Goal: Information Seeking & Learning: Find specific page/section

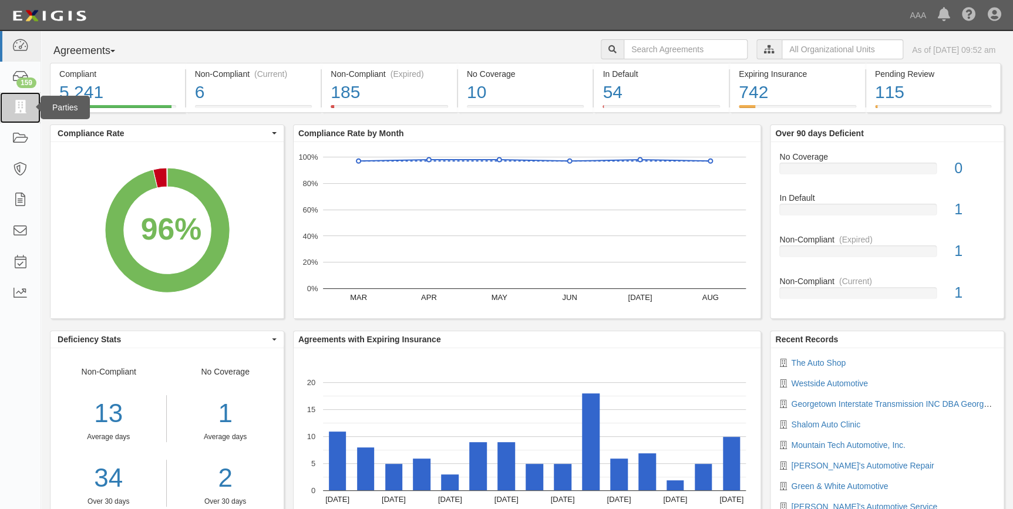
click at [16, 112] on icon at bounding box center [20, 108] width 16 height 14
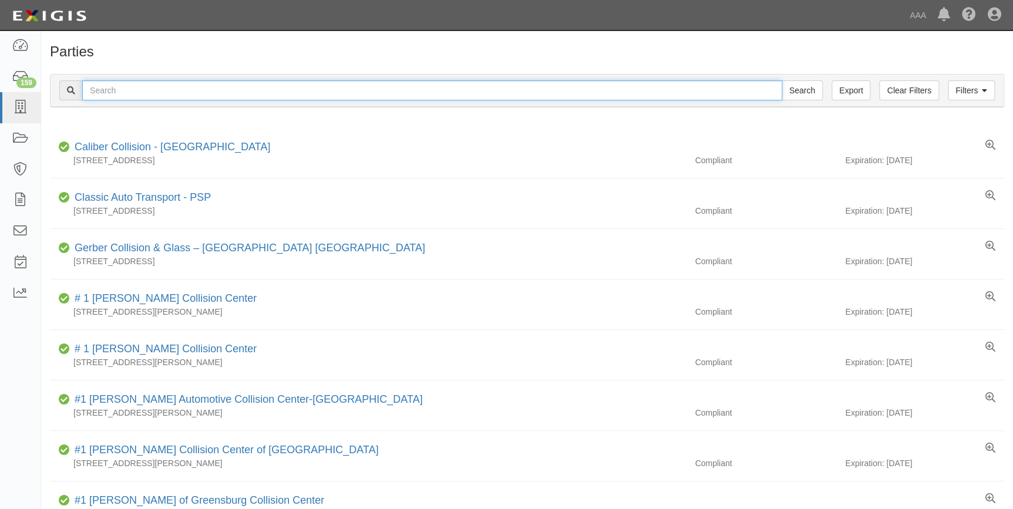
click at [190, 90] on input "text" at bounding box center [432, 90] width 700 height 20
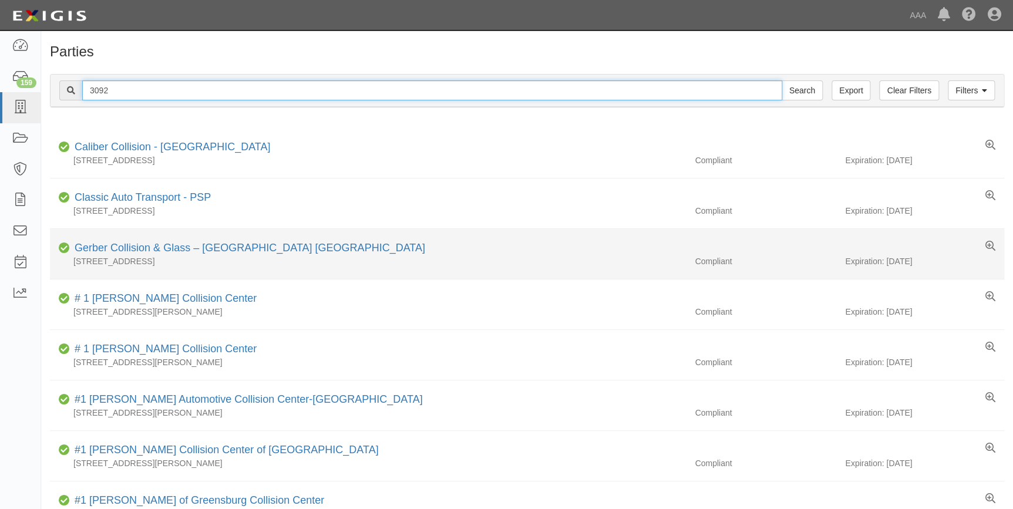
type input "3092"
click at [782, 80] on input "Search" at bounding box center [802, 90] width 41 height 20
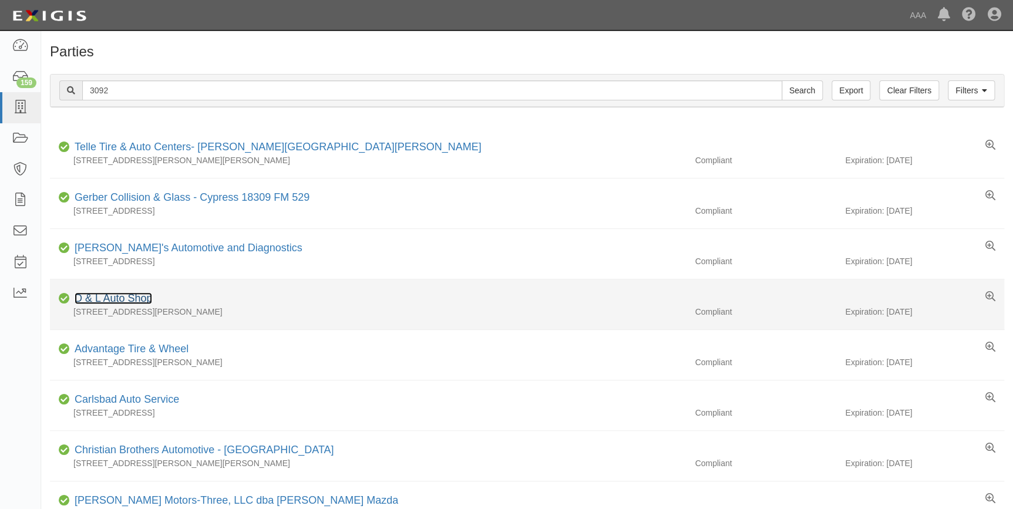
click at [127, 293] on link "D & L Auto Shop" at bounding box center [114, 299] width 78 height 12
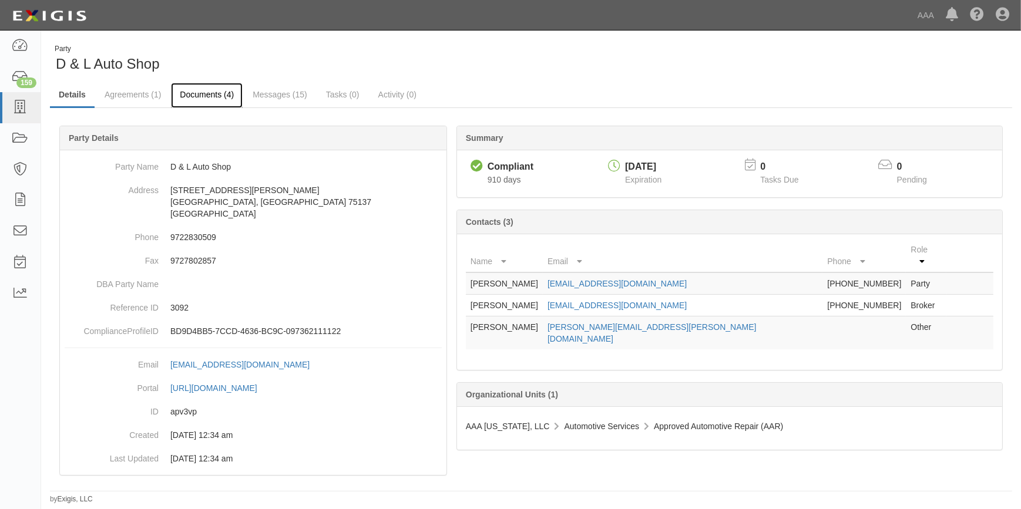
click at [209, 95] on link "Documents (4)" at bounding box center [207, 95] width 72 height 25
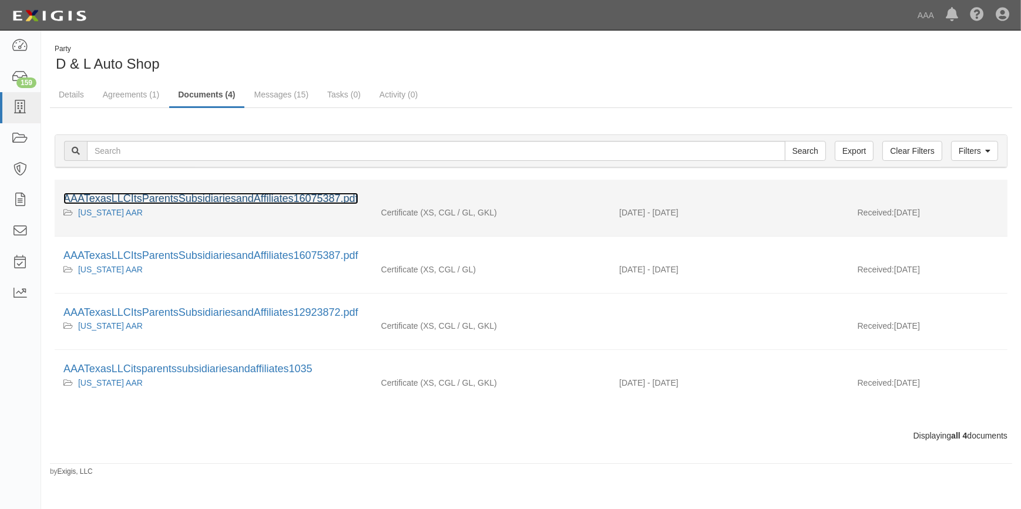
click at [212, 194] on link "AAATexasLLCItsParentsSubsidiariesandAffiliates16075387.pdf" at bounding box center [210, 199] width 295 height 12
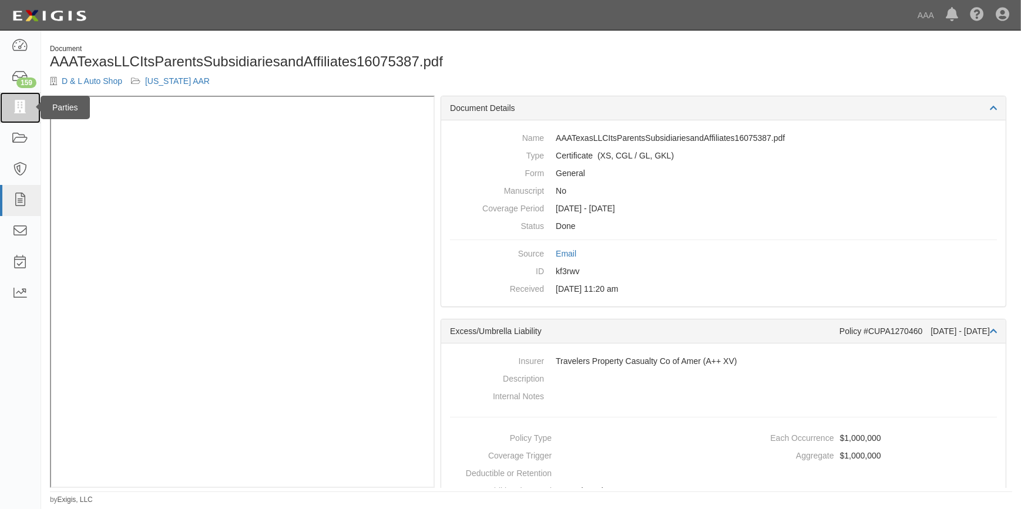
click at [18, 108] on icon at bounding box center [20, 108] width 16 height 14
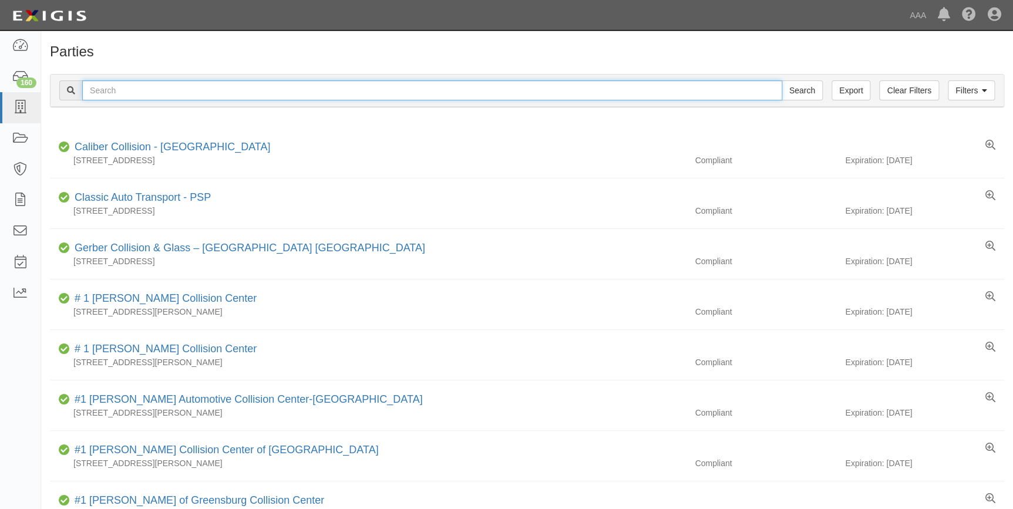
click at [200, 88] on input "text" at bounding box center [432, 90] width 700 height 20
type input "3011"
click at [782, 80] on input "Search" at bounding box center [802, 90] width 41 height 20
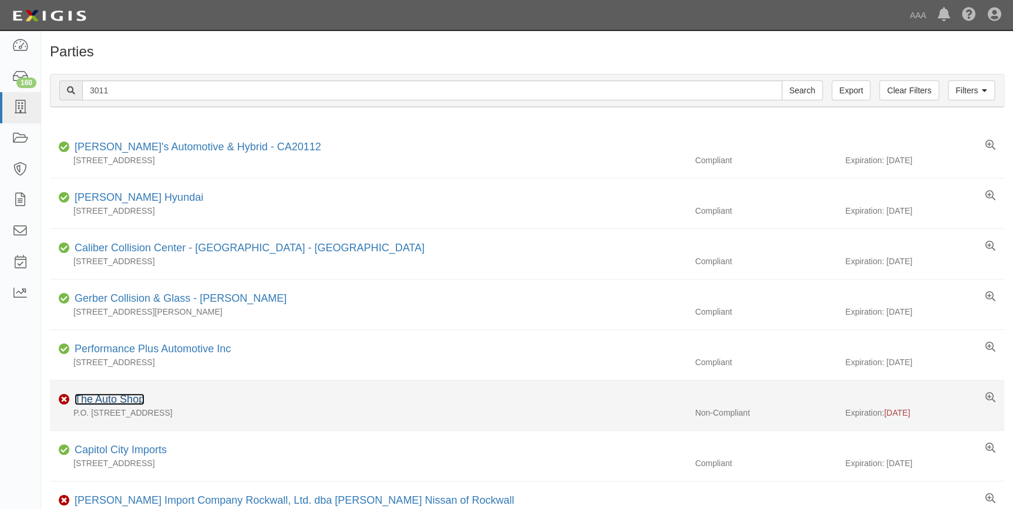
click at [120, 399] on link "The Auto Shop" at bounding box center [110, 400] width 70 height 12
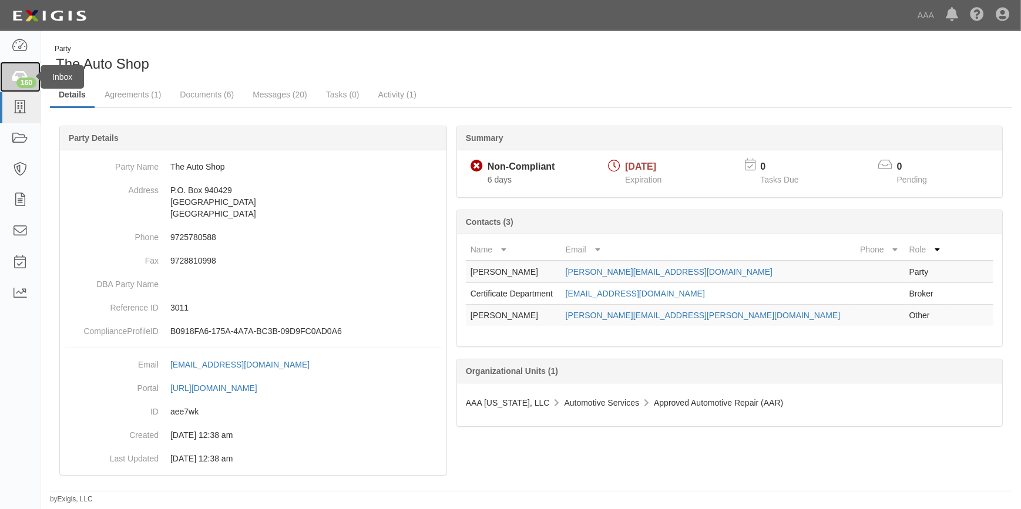
click at [27, 82] on div "160" at bounding box center [26, 83] width 20 height 11
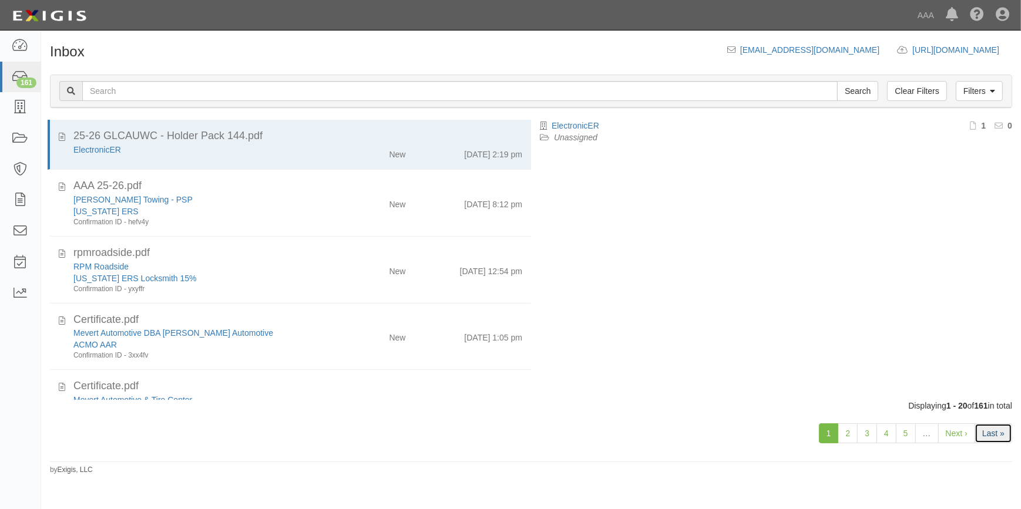
drag, startPoint x: 989, startPoint y: 431, endPoint x: 981, endPoint y: 433, distance: 7.8
click at [989, 431] on link "Last »" at bounding box center [994, 434] width 38 height 20
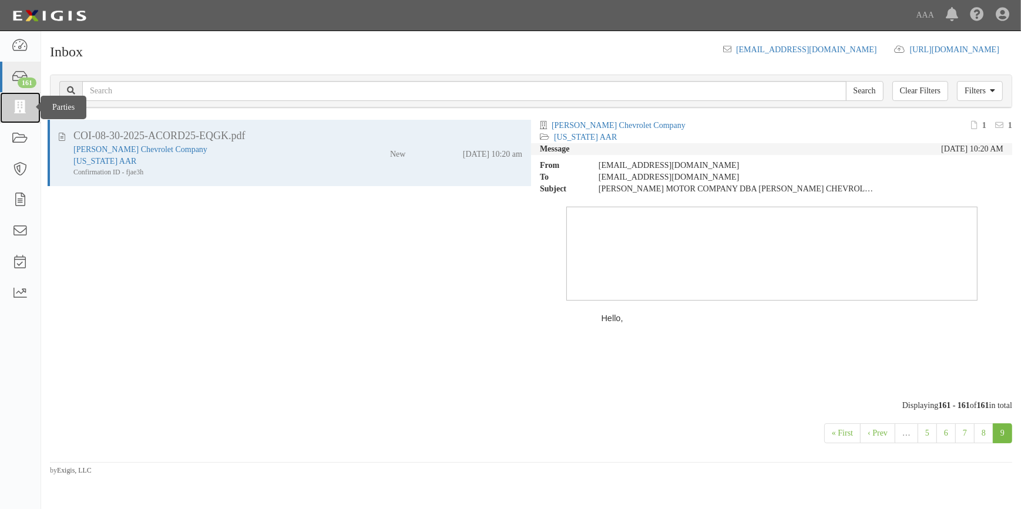
click at [15, 95] on link at bounding box center [20, 107] width 41 height 31
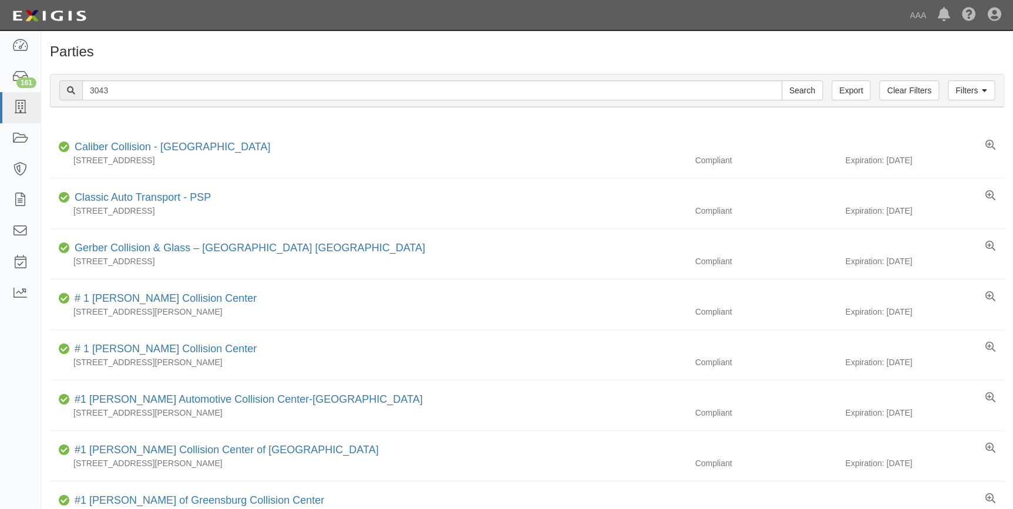
type input "3043"
click at [782, 80] on input "Search" at bounding box center [802, 90] width 41 height 20
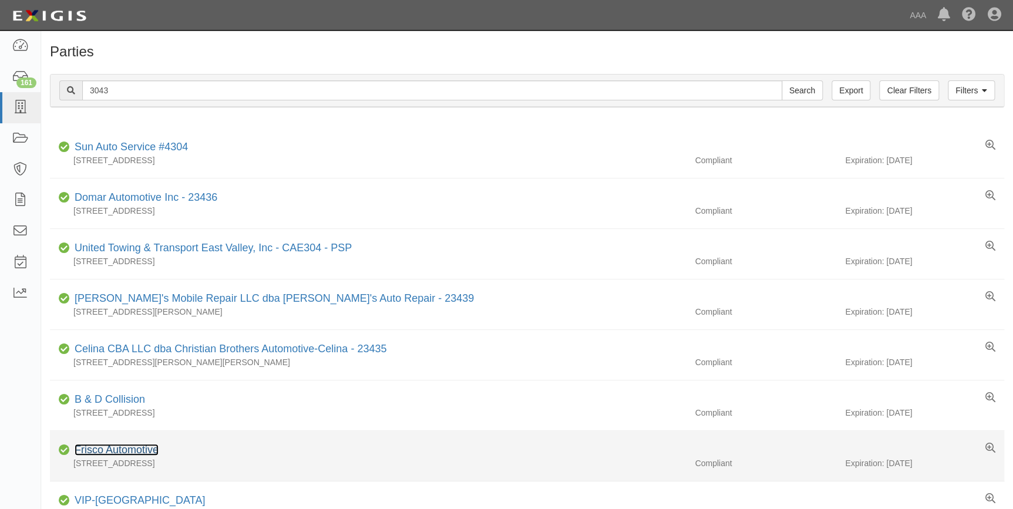
click at [140, 449] on link "Frisco Automotive" at bounding box center [117, 450] width 84 height 12
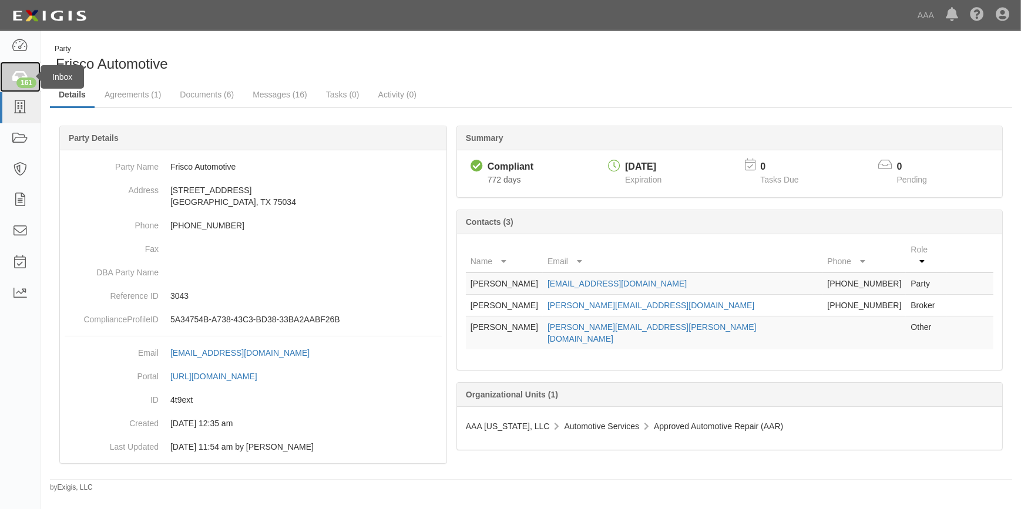
click at [28, 81] on div "161" at bounding box center [26, 83] width 20 height 11
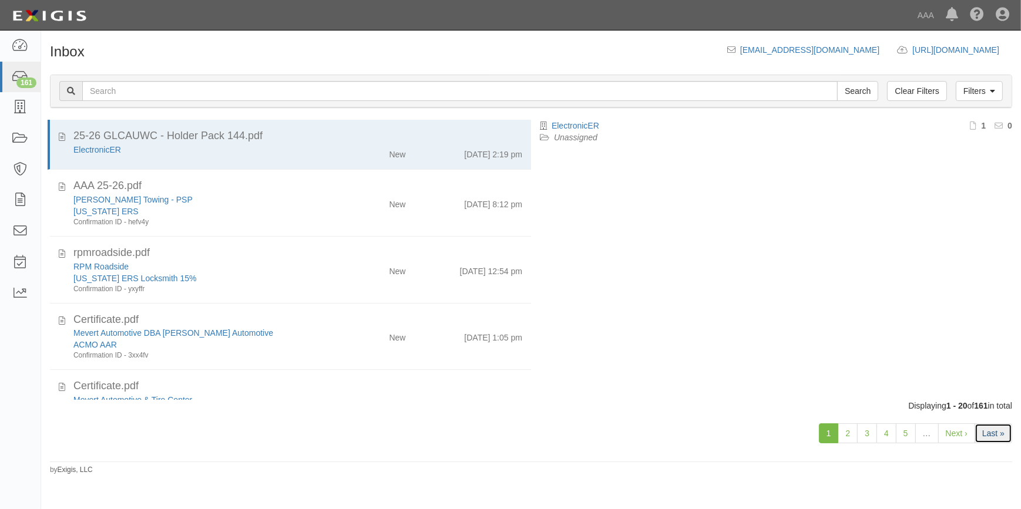
click at [992, 431] on link "Last »" at bounding box center [994, 434] width 38 height 20
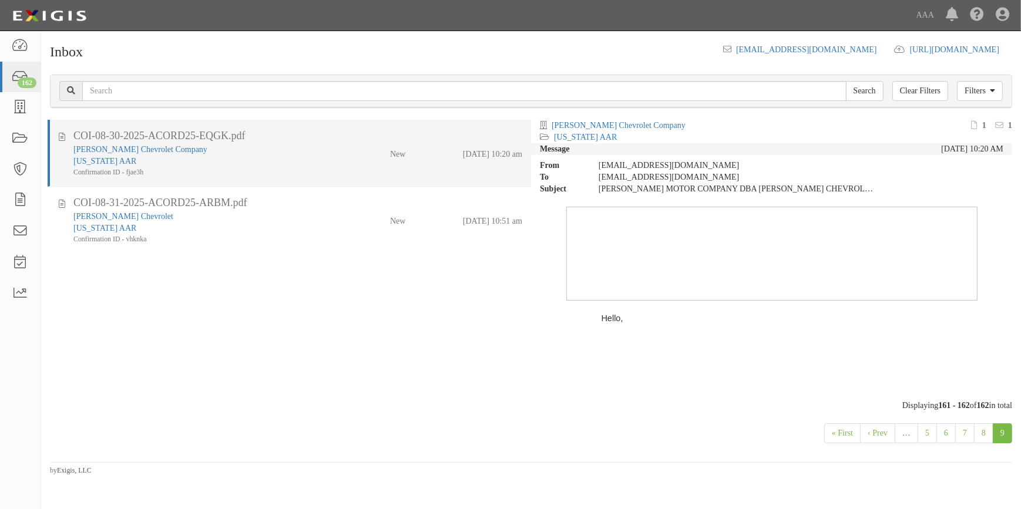
click at [320, 147] on div "[PERSON_NAME] Chevrolet Company" at bounding box center [200, 150] width 254 height 12
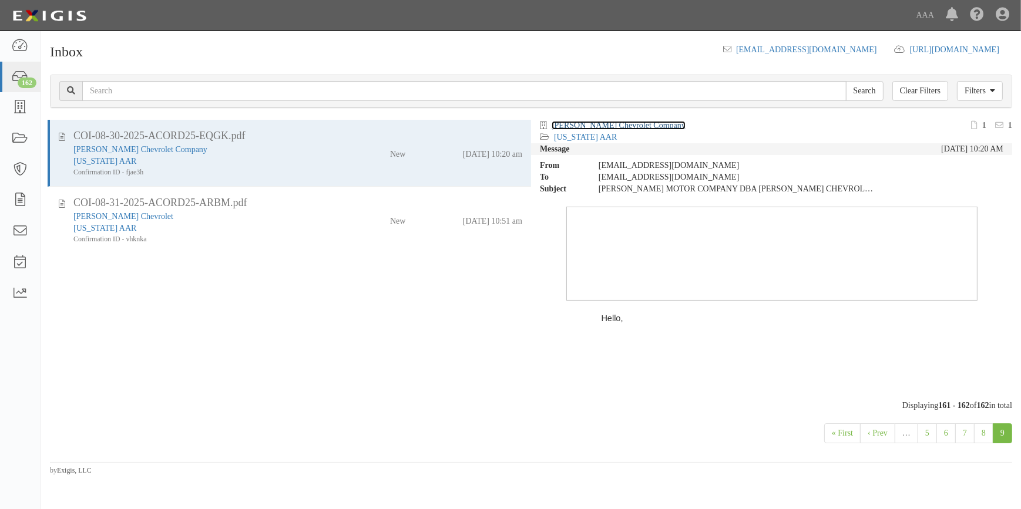
click at [608, 125] on link "[PERSON_NAME] Chevrolet Company" at bounding box center [619, 125] width 134 height 9
click at [981, 433] on link "8" at bounding box center [983, 434] width 19 height 20
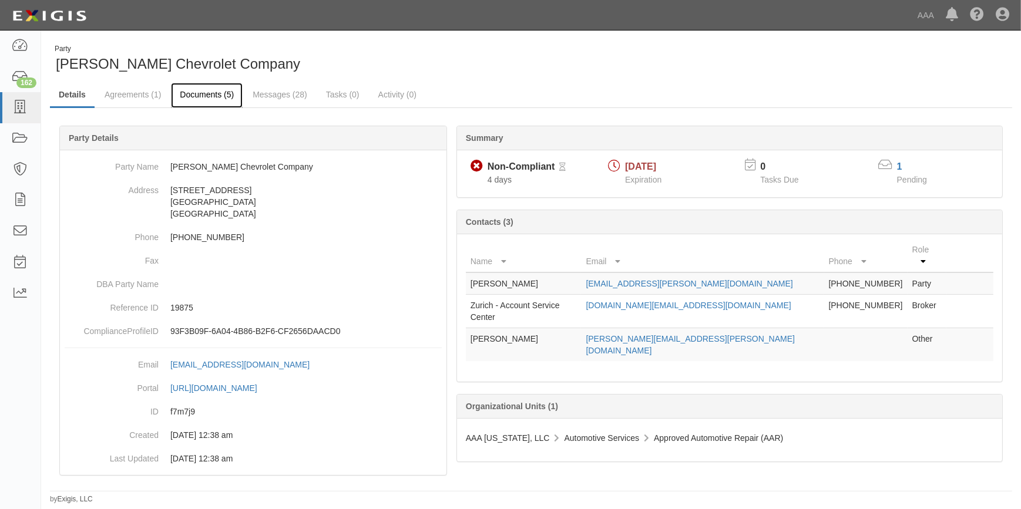
click at [205, 89] on link "Documents (5)" at bounding box center [207, 95] width 72 height 25
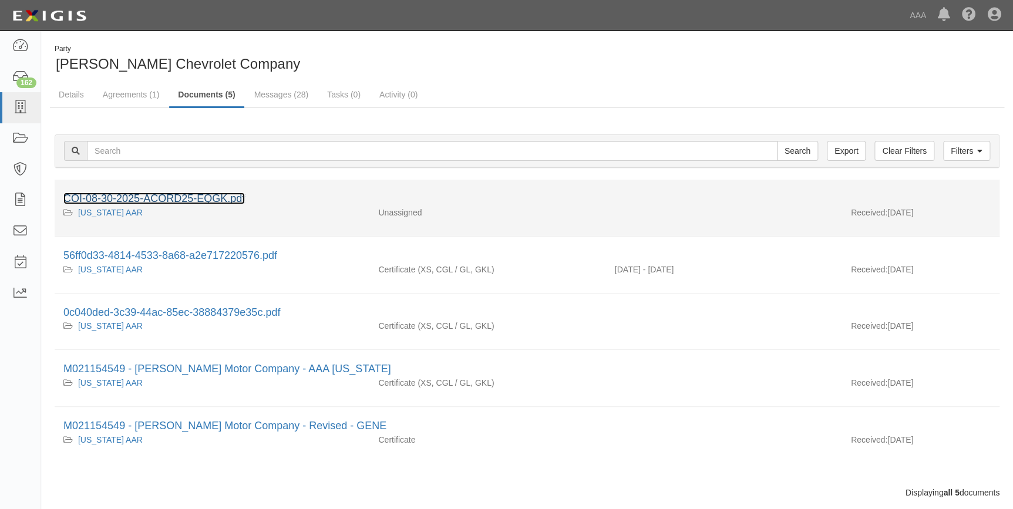
click at [207, 194] on link "COI-08-30-2025-ACORD25-EQGK.pdf" at bounding box center [154, 199] width 182 height 12
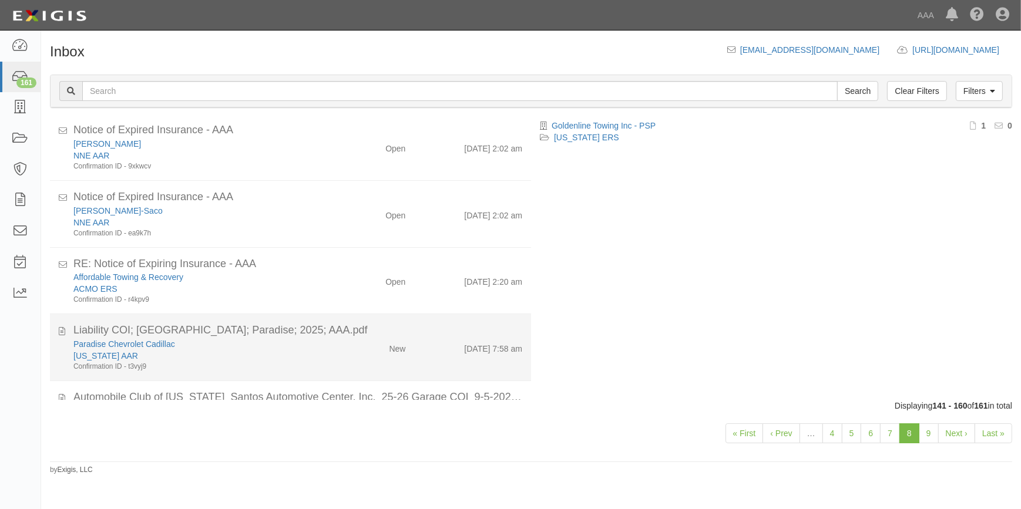
scroll to position [963, 0]
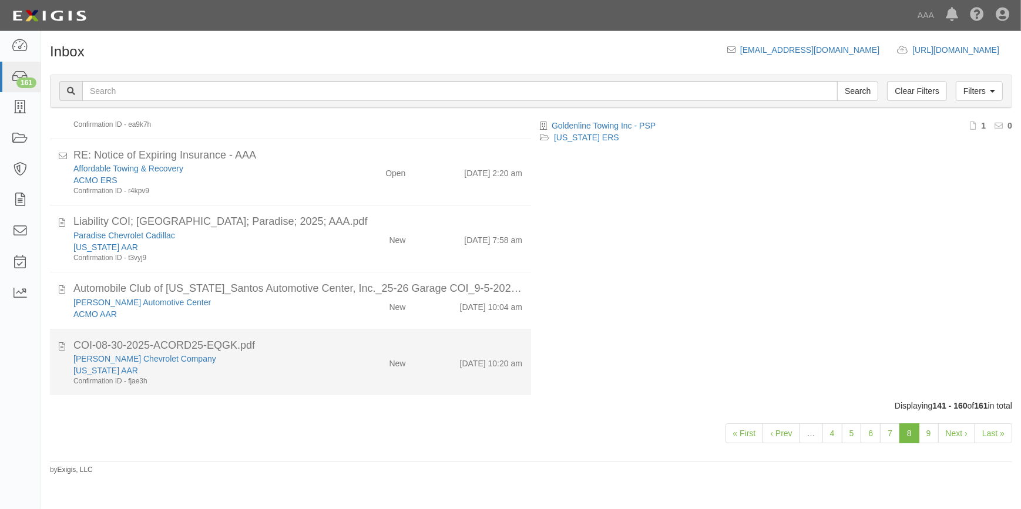
click at [254, 353] on div "[PERSON_NAME] Chevrolet Company" at bounding box center [200, 359] width 254 height 12
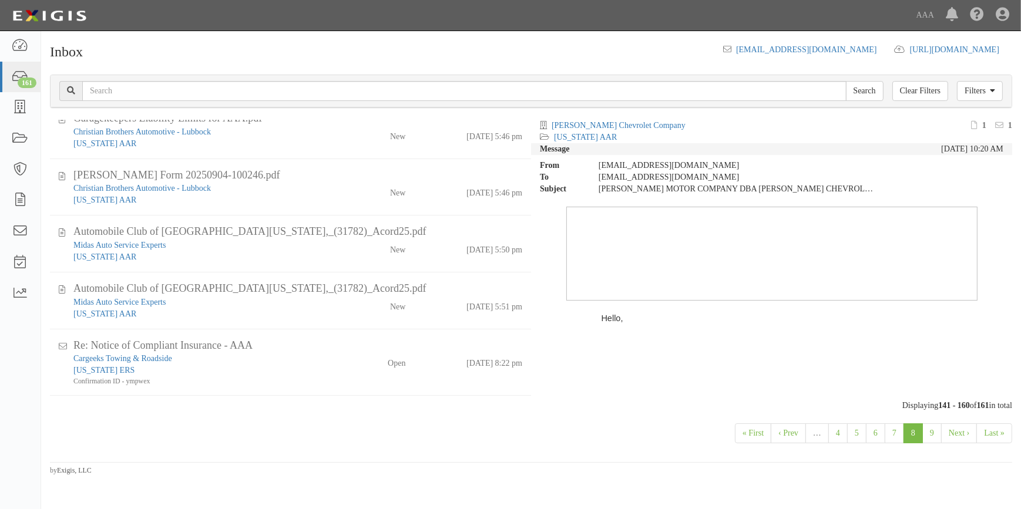
scroll to position [268, 0]
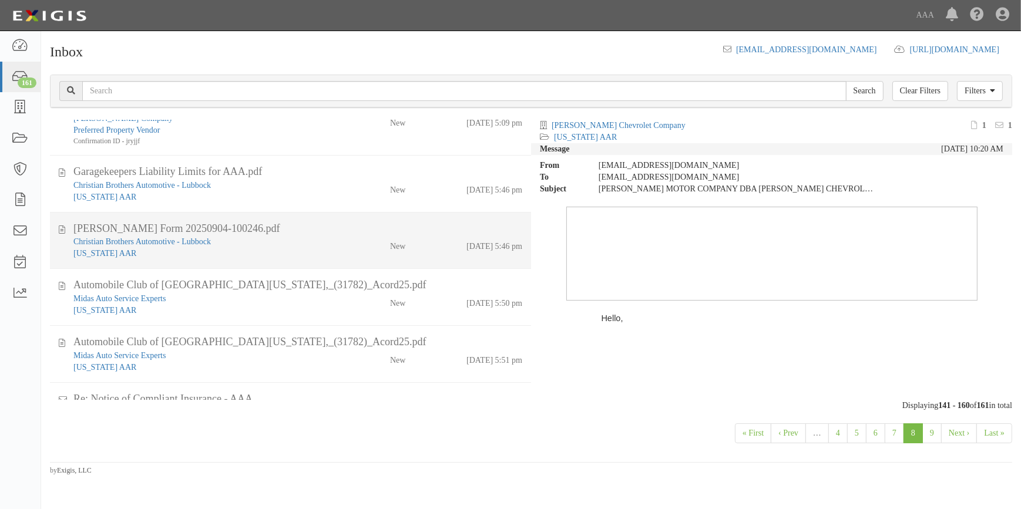
click at [261, 248] on div "[US_STATE] AAR" at bounding box center [200, 254] width 254 height 12
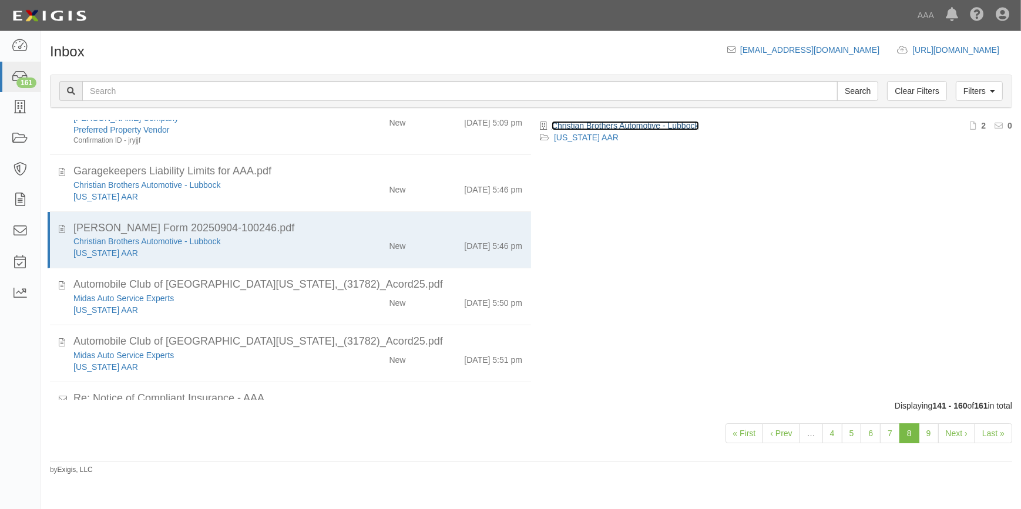
click at [647, 123] on link "Christian Brothers Automotive - Lubbock" at bounding box center [625, 125] width 147 height 9
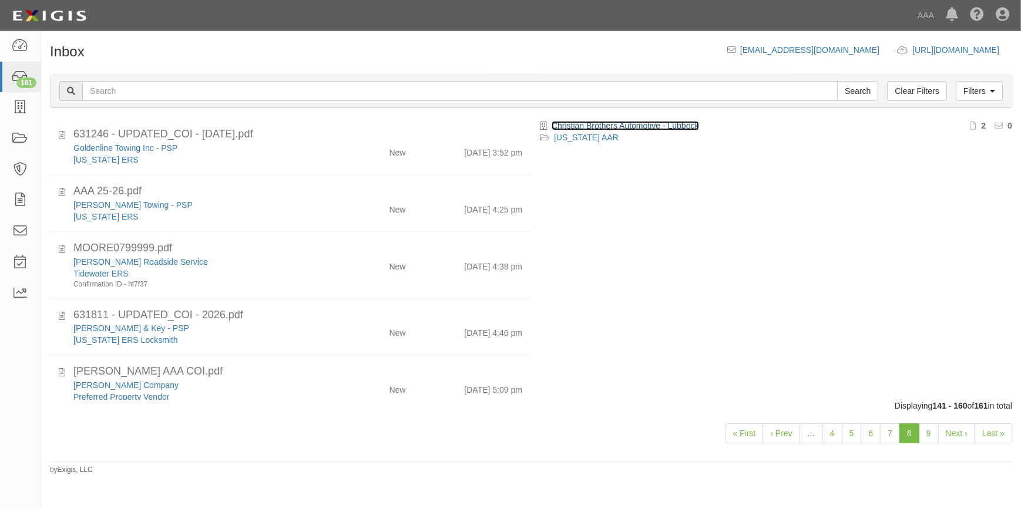
scroll to position [0, 0]
click at [884, 435] on link "7" at bounding box center [890, 434] width 20 height 20
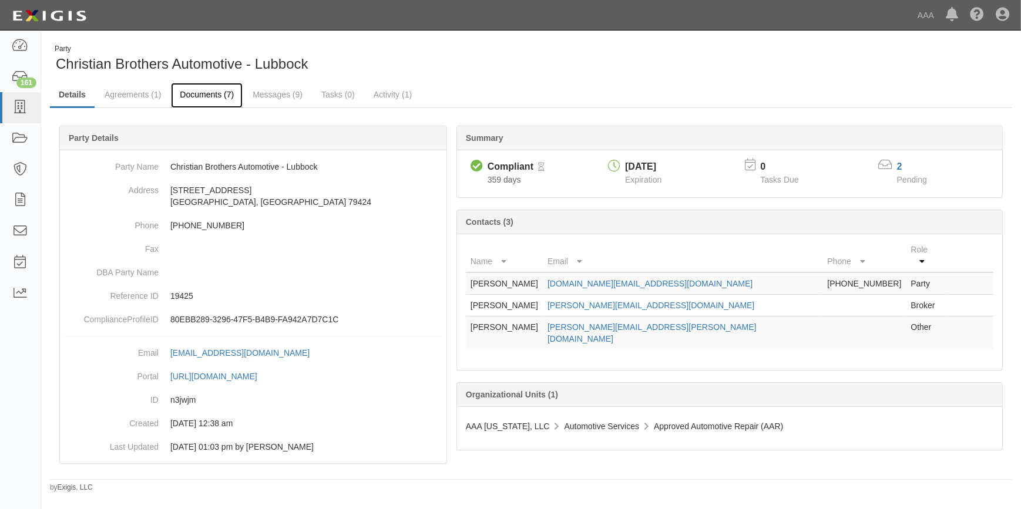
click at [207, 93] on link "Documents (7)" at bounding box center [207, 95] width 72 height 25
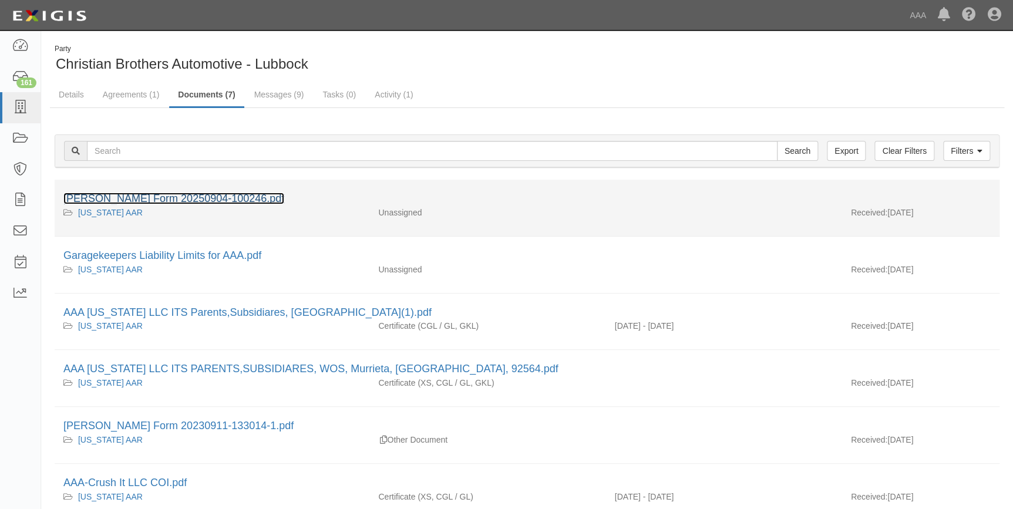
click at [190, 199] on link "[PERSON_NAME] Form 20250904-100246.pdf" at bounding box center [173, 199] width 221 height 12
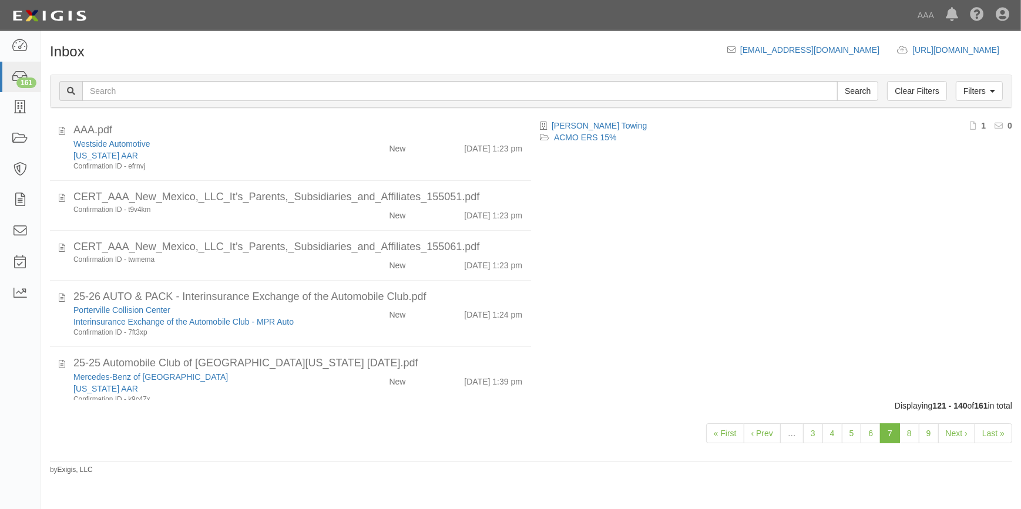
scroll to position [558, 0]
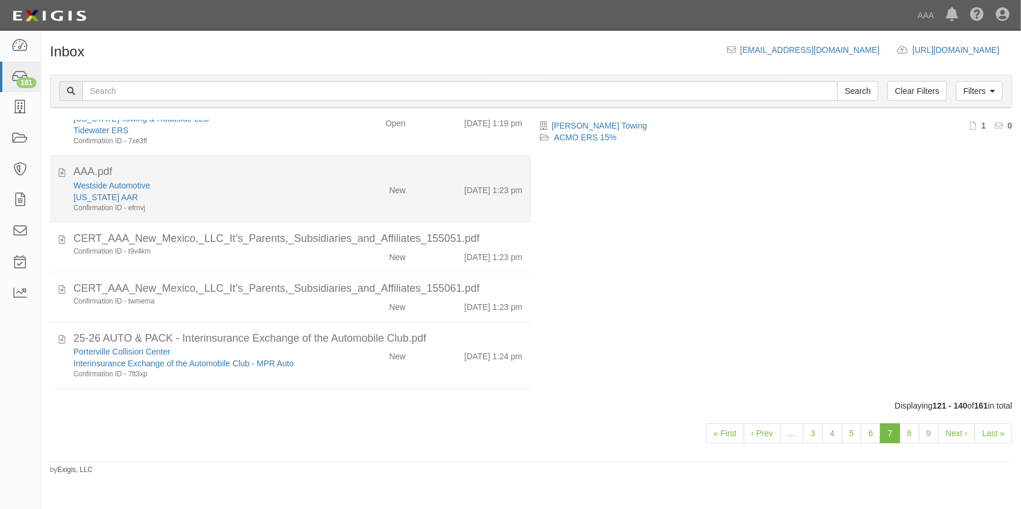
click at [278, 192] on div "Texas AAR" at bounding box center [200, 198] width 254 height 12
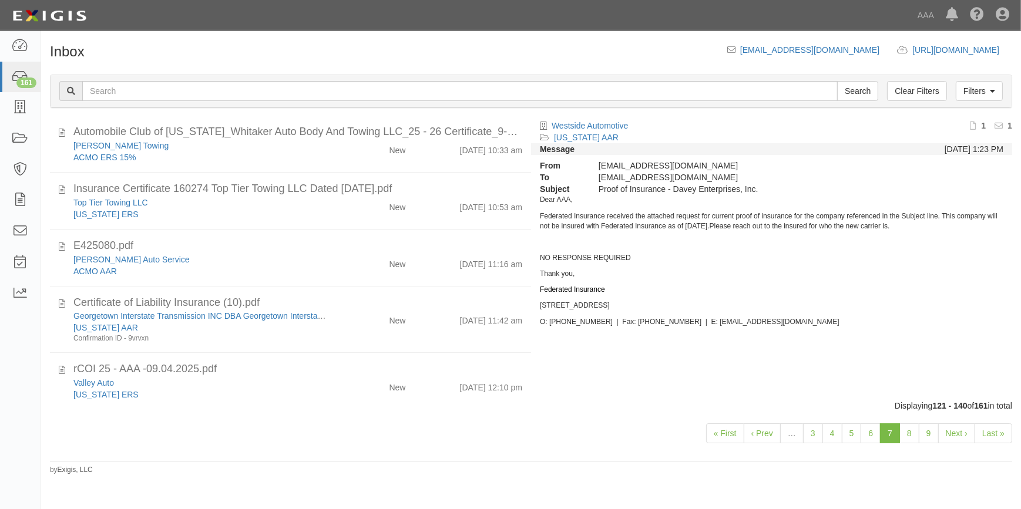
scroll to position [0, 0]
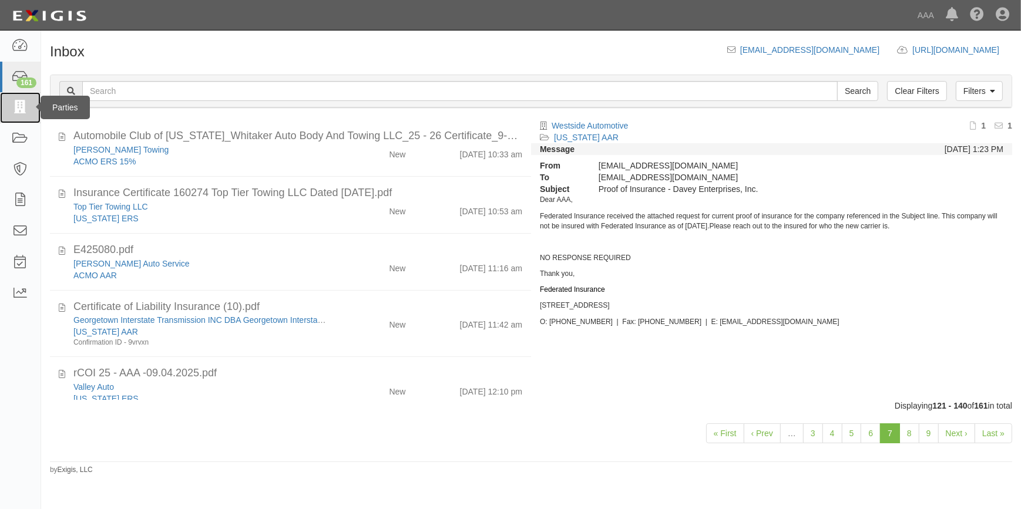
click at [19, 109] on icon at bounding box center [20, 108] width 16 height 14
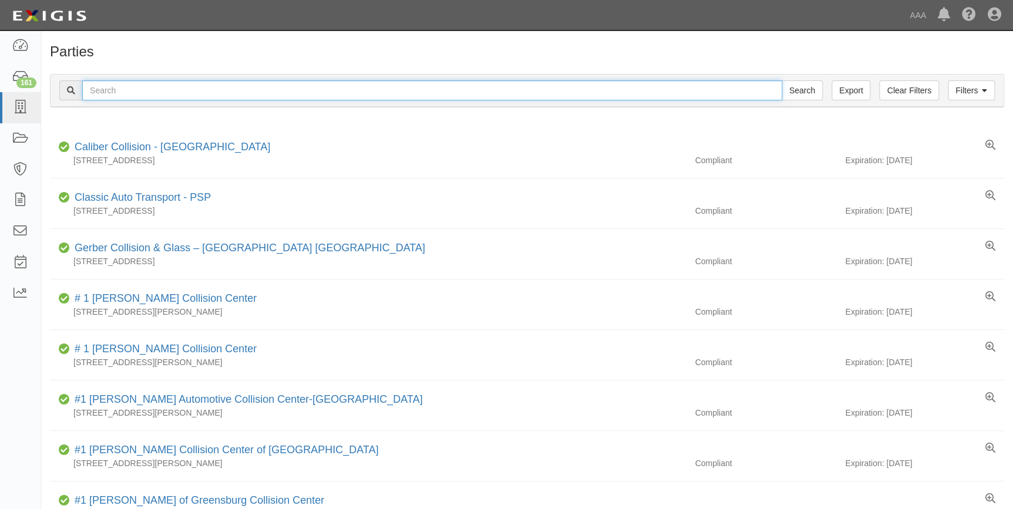
click at [129, 90] on input "text" at bounding box center [432, 90] width 700 height 20
click at [164, 87] on input "text" at bounding box center [432, 90] width 700 height 20
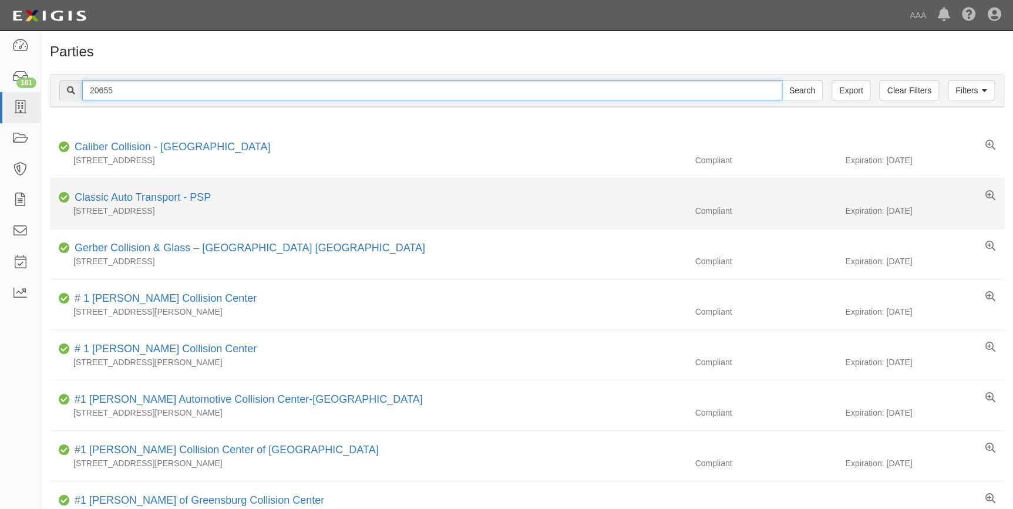
type input "20655"
click at [782, 80] on input "Search" at bounding box center [802, 90] width 41 height 20
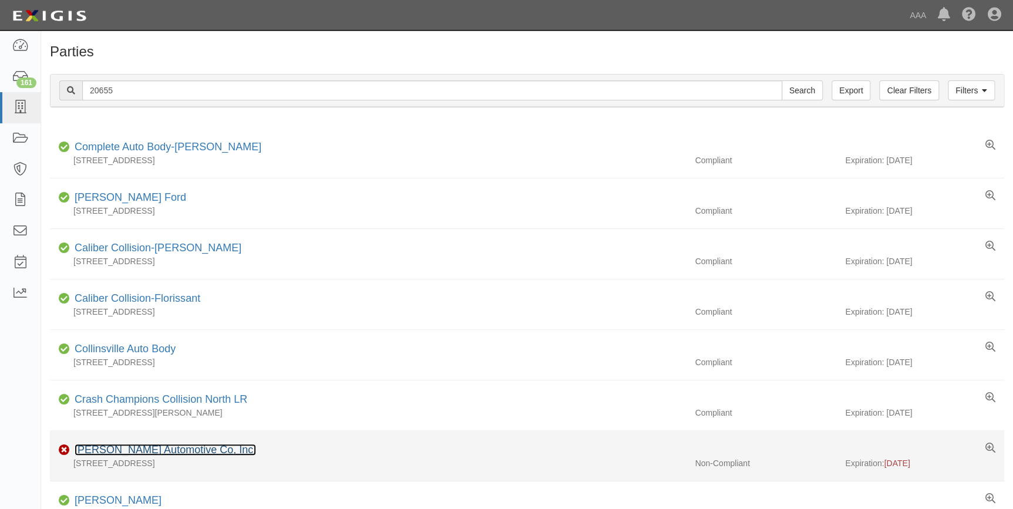
click at [124, 450] on link "[PERSON_NAME] Automotive Co, Inc." at bounding box center [166, 450] width 182 height 12
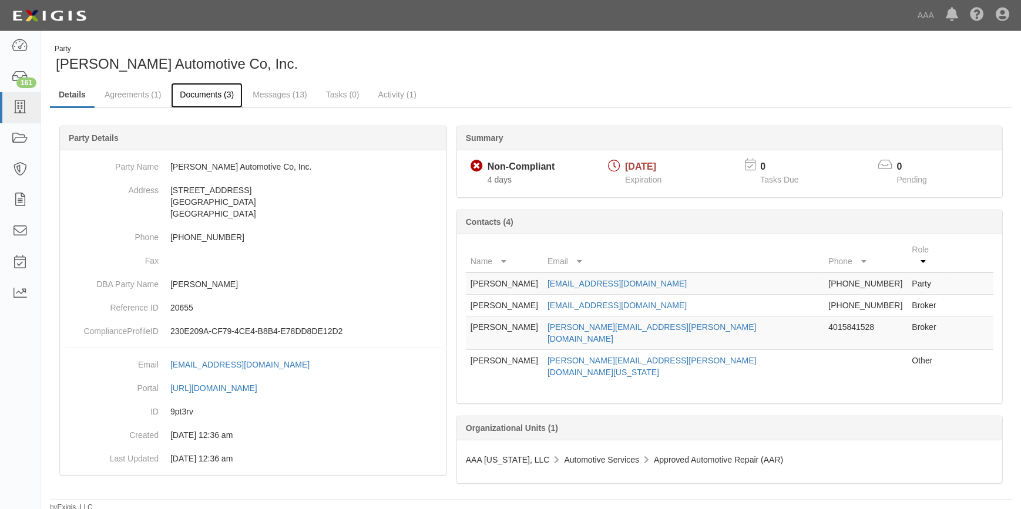
click at [217, 94] on link "Documents (3)" at bounding box center [207, 95] width 72 height 25
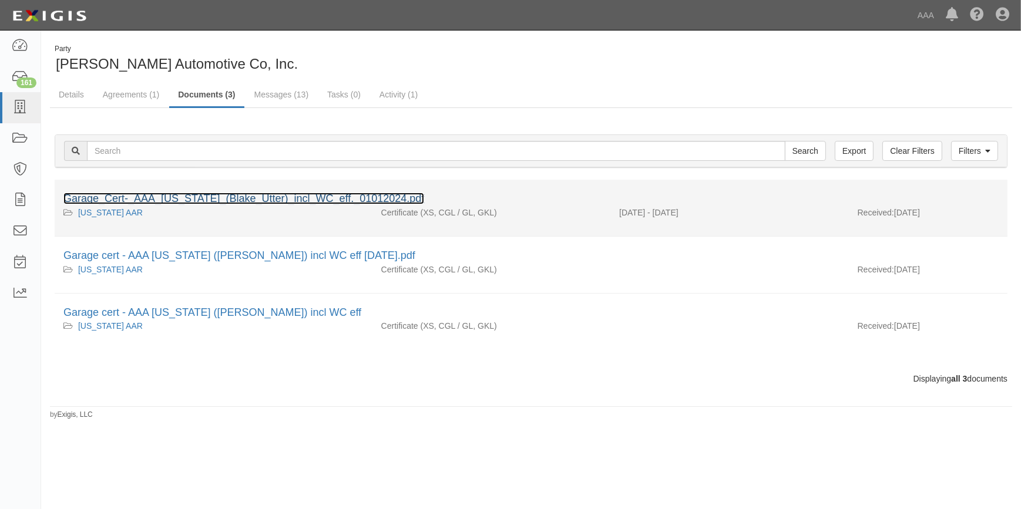
click at [265, 195] on link "Garage_Cert-_AAA_[US_STATE]_(Blake_Utter)_incl_WC_eff._01012024.pdf" at bounding box center [243, 199] width 361 height 12
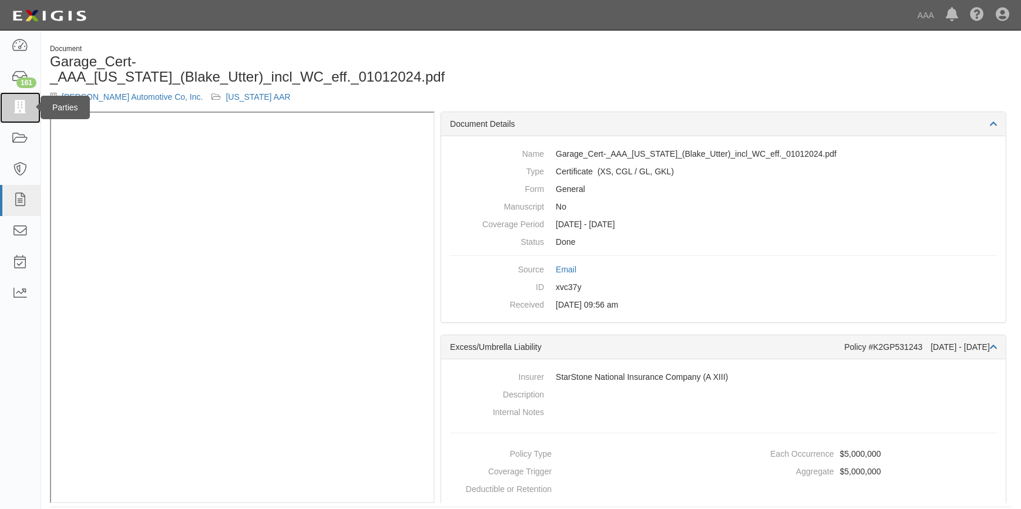
click at [15, 107] on icon at bounding box center [20, 108] width 16 height 14
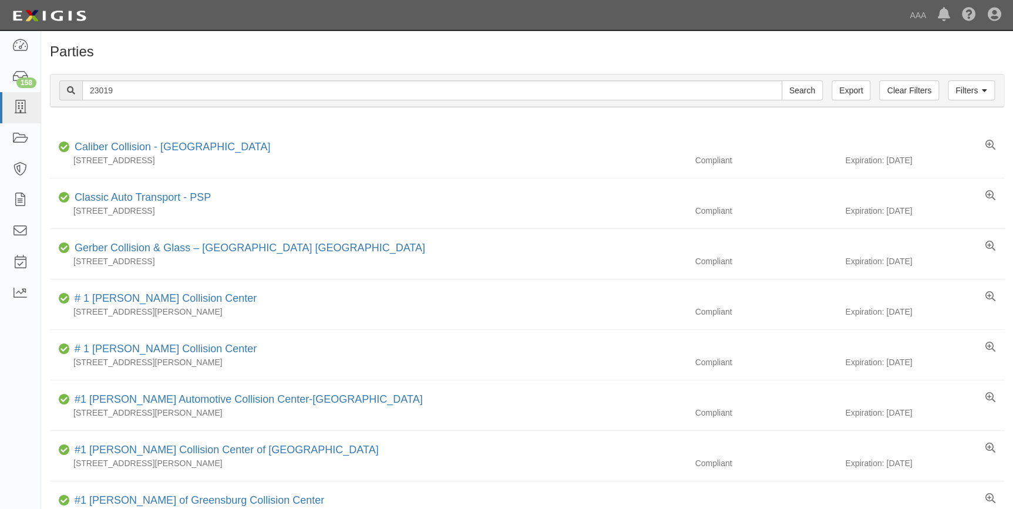
type input "23019"
click at [782, 80] on input "Search" at bounding box center [802, 90] width 41 height 20
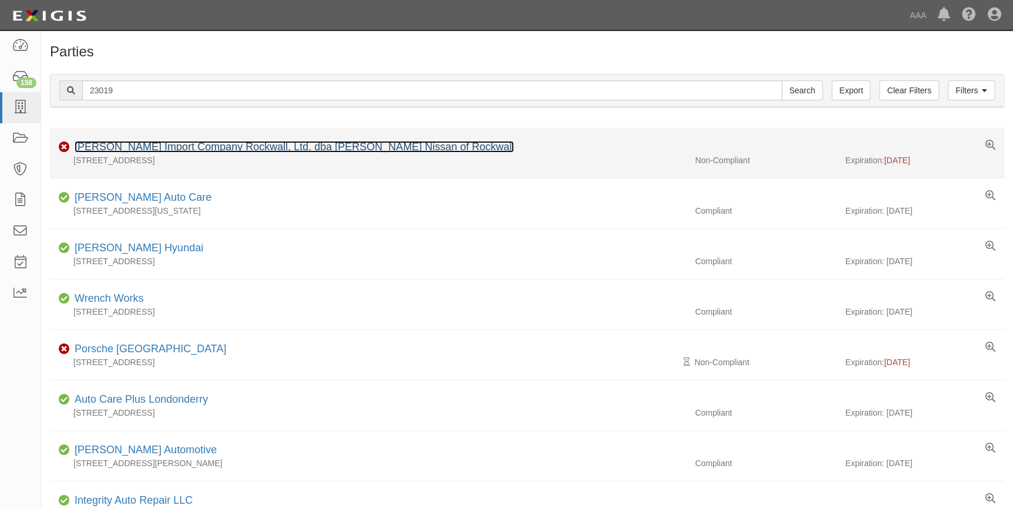
click at [130, 146] on link "Cavender Import Company Rockwall, Ltd. dba Cavender Nissan of Rockwall" at bounding box center [294, 147] width 439 height 12
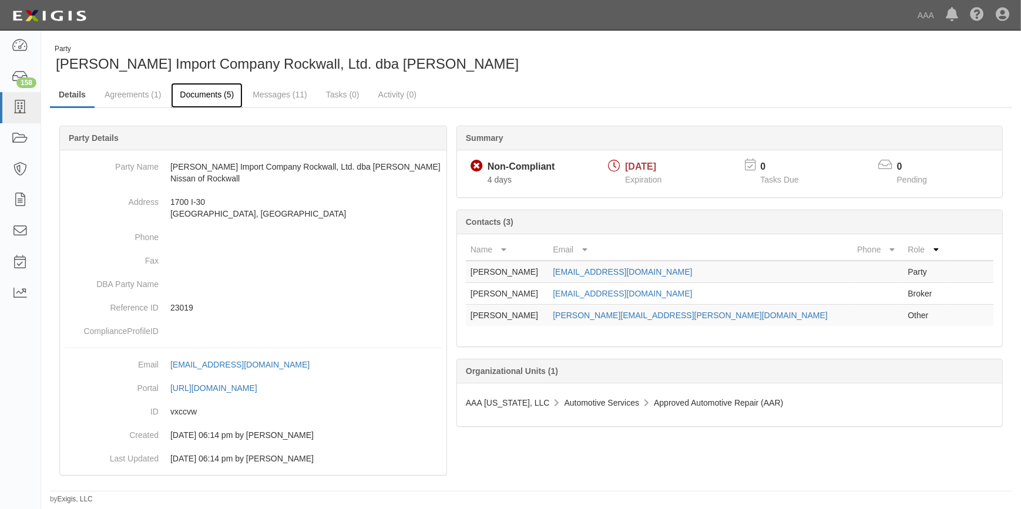
click at [211, 98] on link "Documents (5)" at bounding box center [207, 95] width 72 height 25
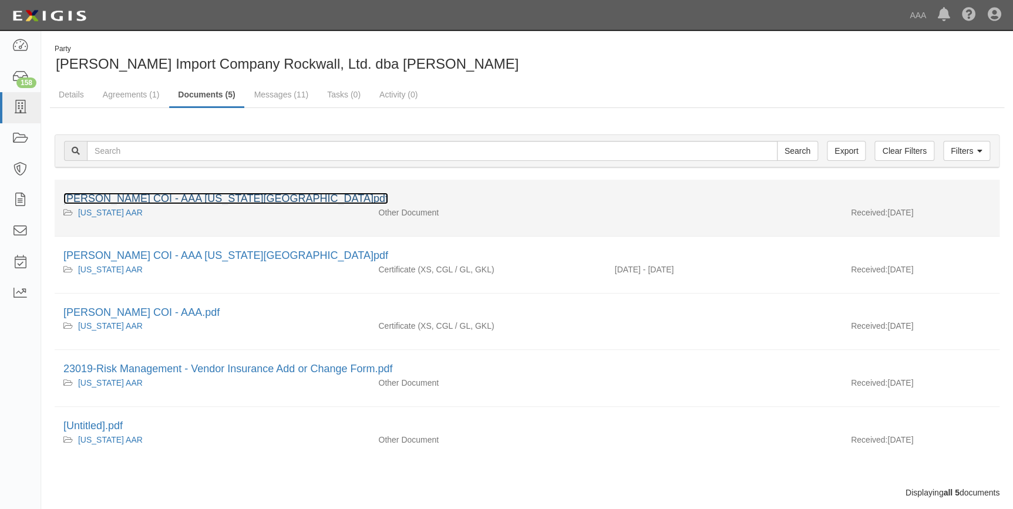
click at [197, 194] on link "[PERSON_NAME] COI - AAA [US_STATE][GEOGRAPHIC_DATA]pdf" at bounding box center [225, 199] width 325 height 12
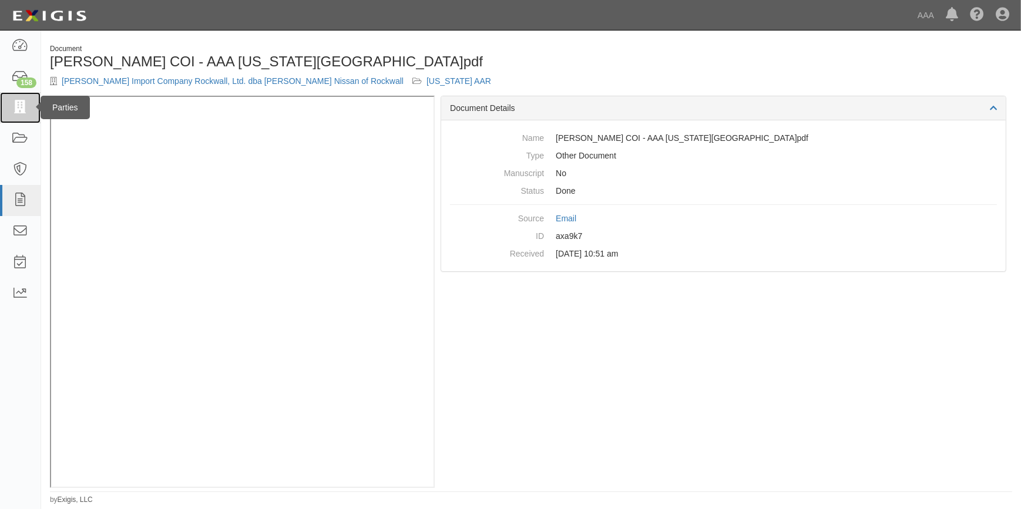
click at [16, 113] on icon at bounding box center [20, 108] width 16 height 14
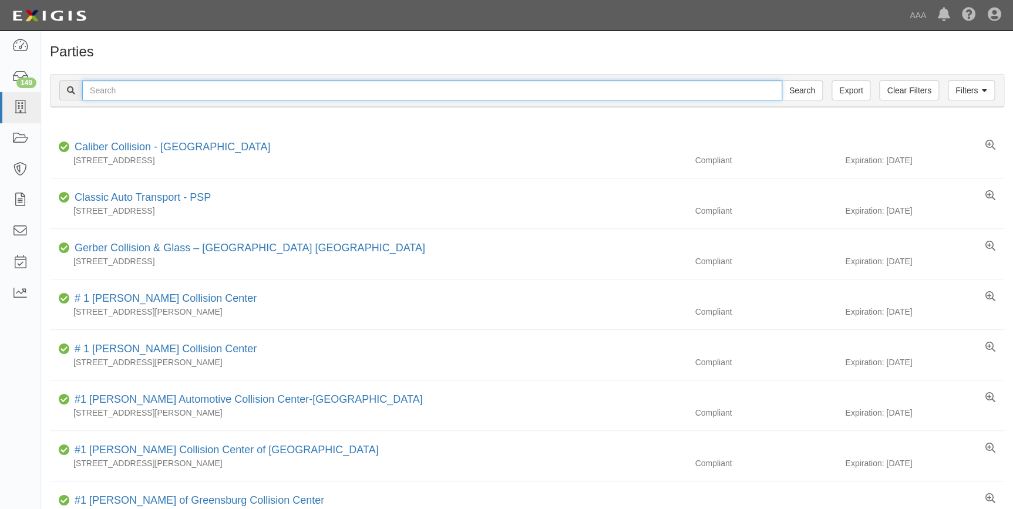
click at [330, 92] on input "text" at bounding box center [432, 90] width 700 height 20
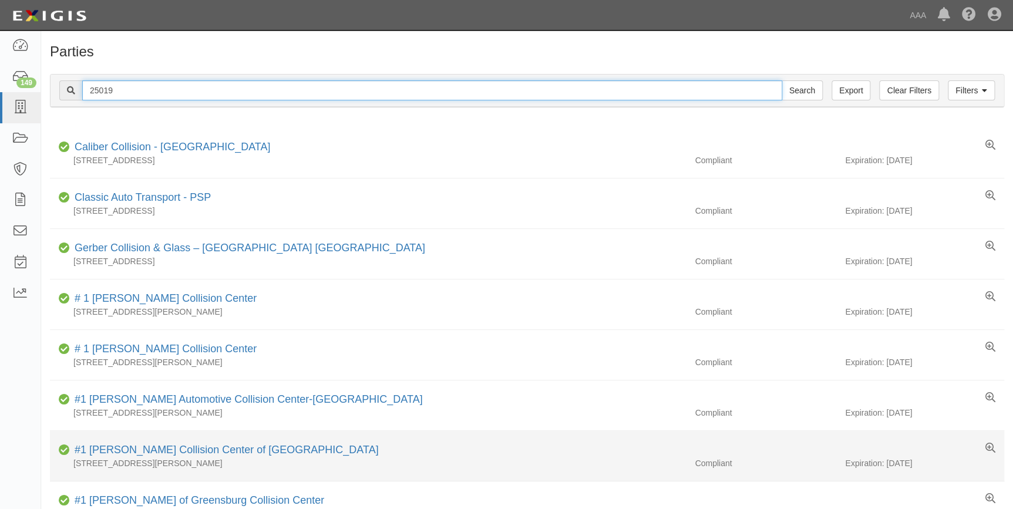
type input "25019"
click at [782, 80] on input "Search" at bounding box center [802, 90] width 41 height 20
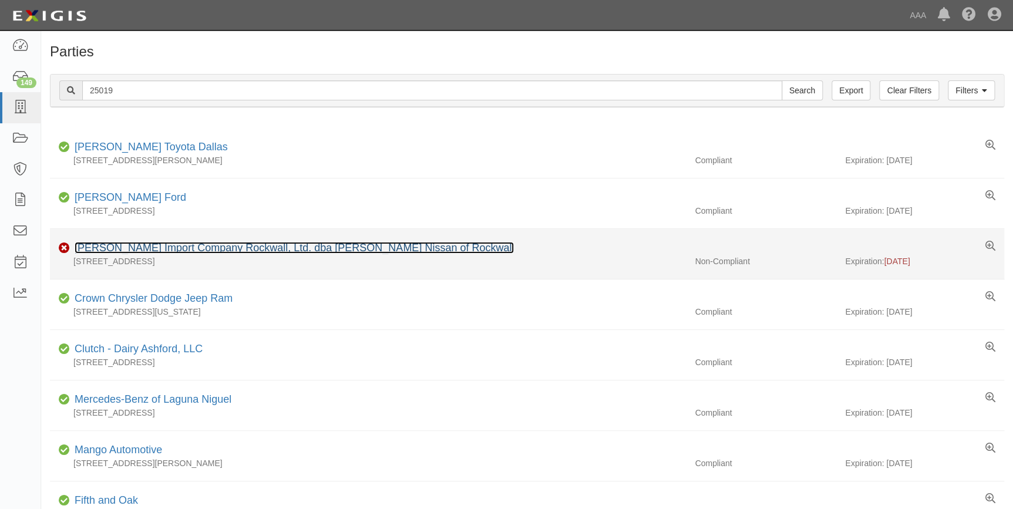
click at [399, 248] on link "Cavender Import Company Rockwall, Ltd. dba Cavender Nissan of Rockwall" at bounding box center [294, 248] width 439 height 12
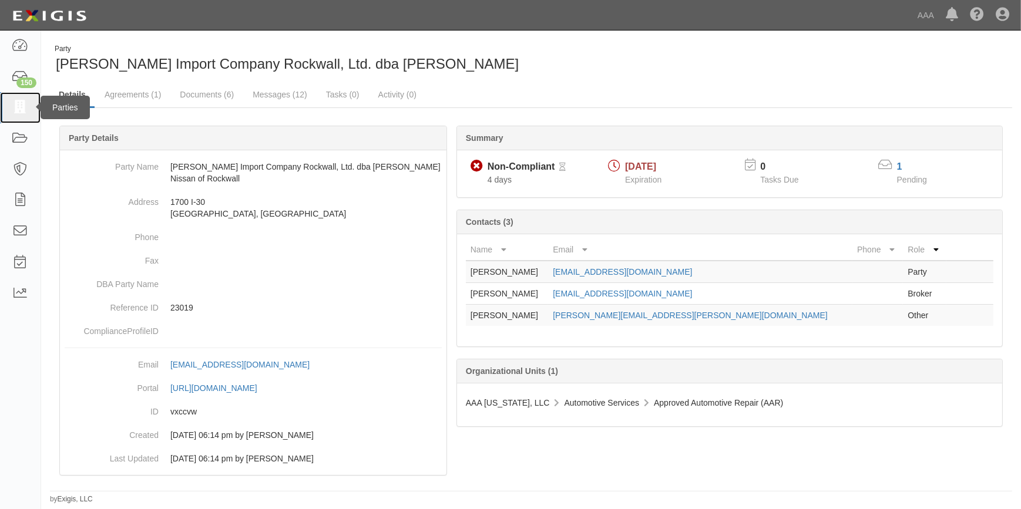
click at [21, 108] on icon at bounding box center [20, 108] width 16 height 14
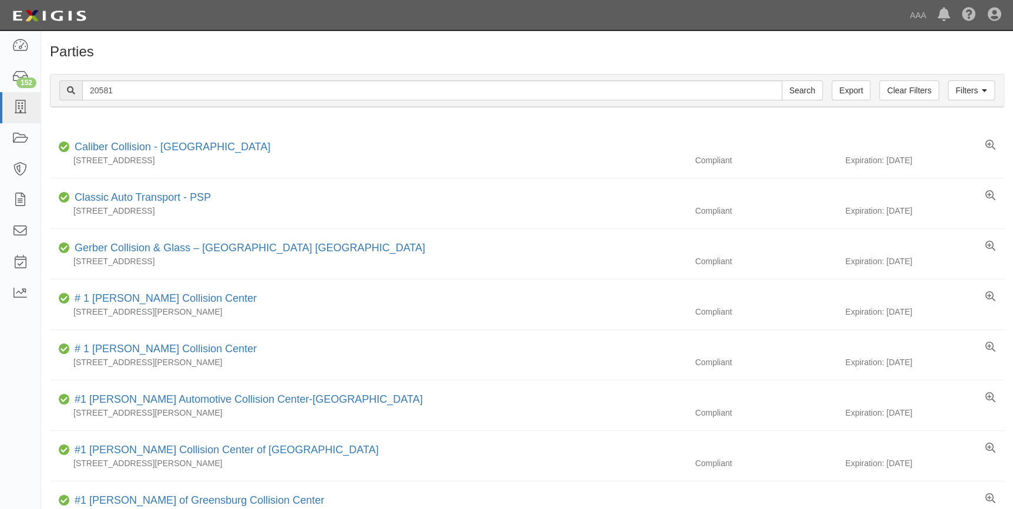
type input "20581"
click at [782, 80] on input "Search" at bounding box center [802, 90] width 41 height 20
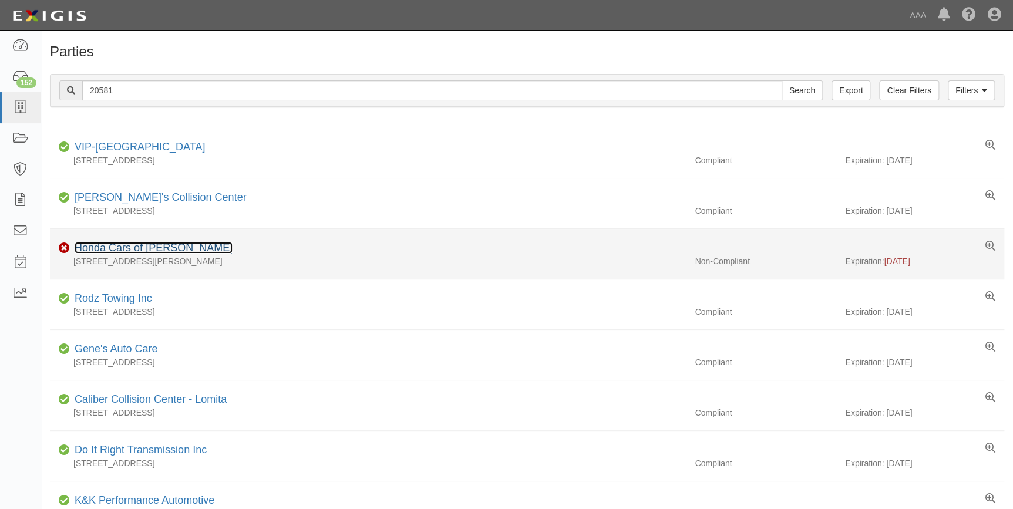
click at [122, 250] on link "Honda Cars of [PERSON_NAME]" at bounding box center [154, 248] width 158 height 12
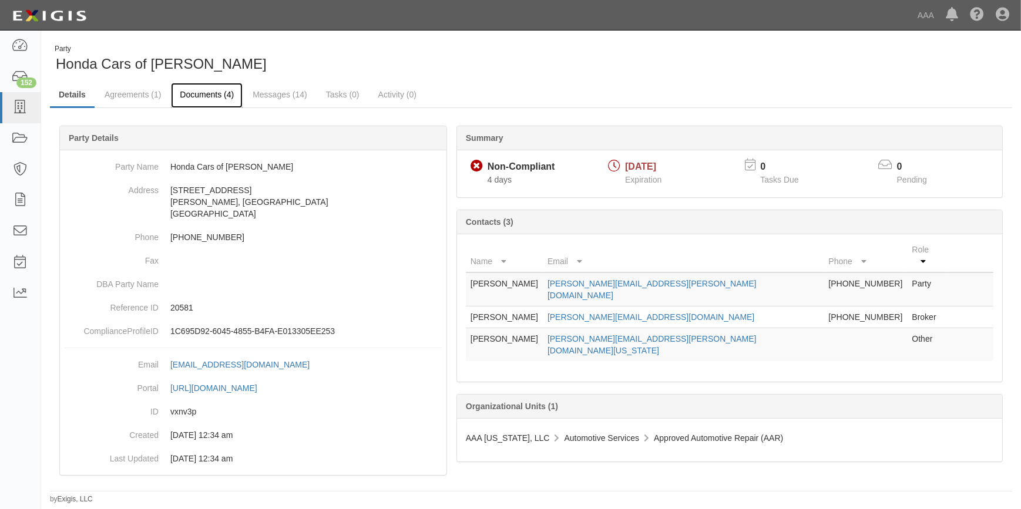
click at [203, 89] on link "Documents (4)" at bounding box center [207, 95] width 72 height 25
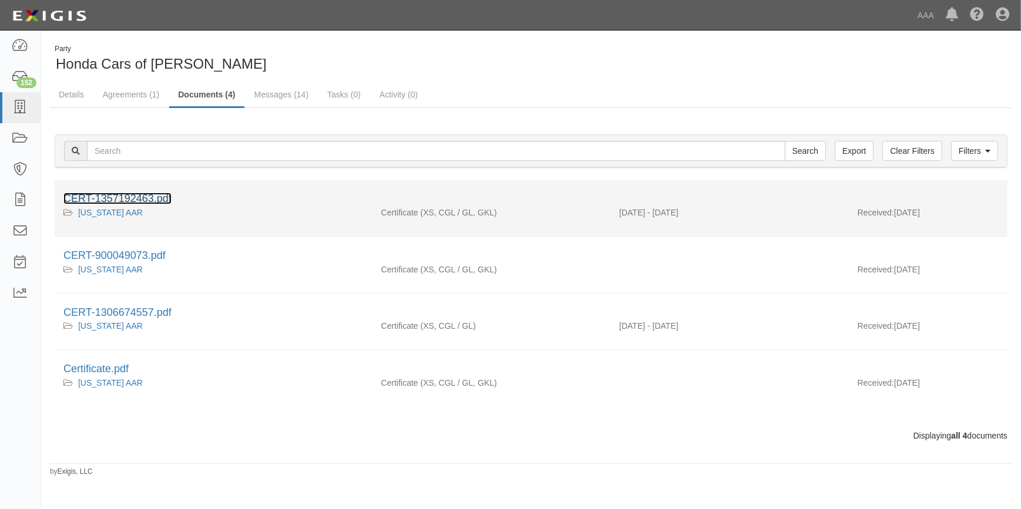
click at [134, 194] on link "CERT-1357192463.pdf" at bounding box center [117, 199] width 108 height 12
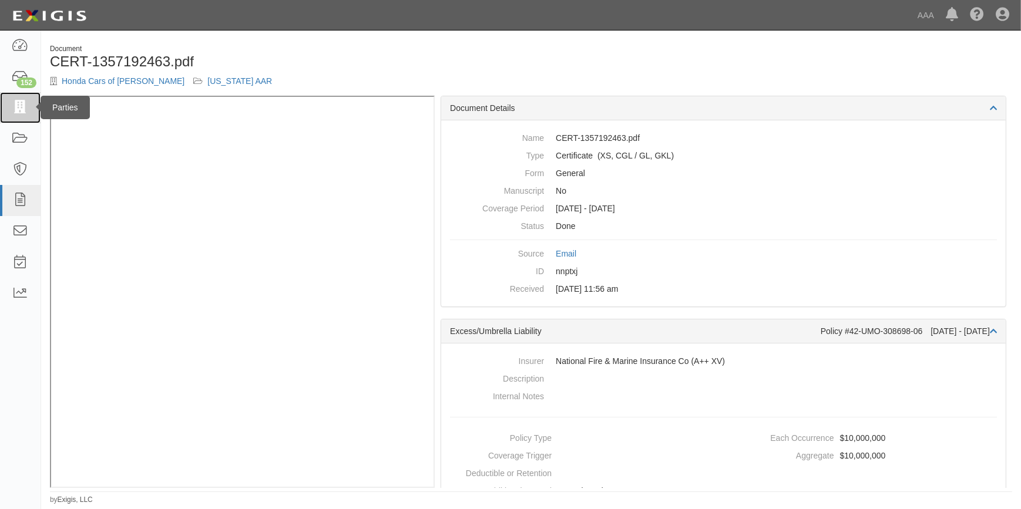
click at [17, 106] on icon at bounding box center [20, 108] width 16 height 14
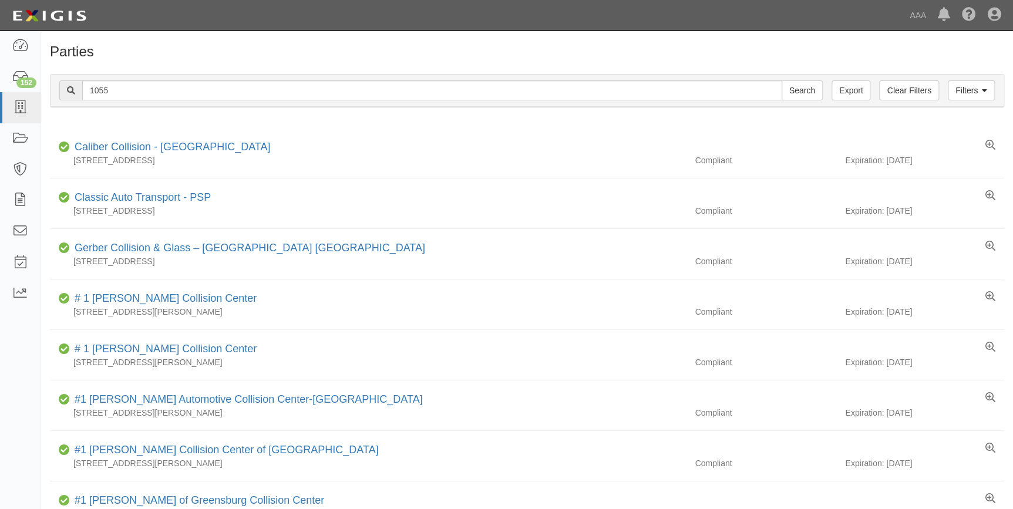
type input "1055"
click at [782, 80] on input "Search" at bounding box center [802, 90] width 41 height 20
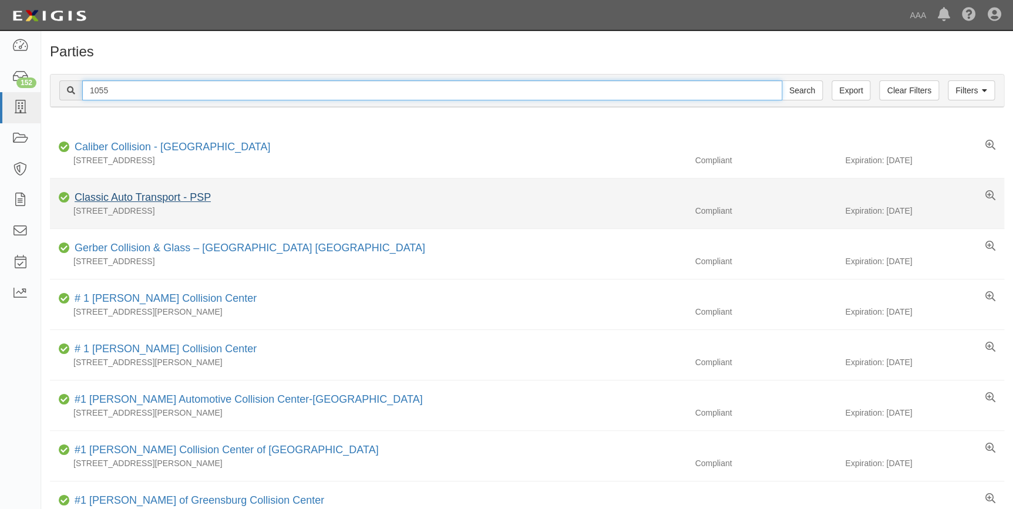
drag, startPoint x: 106, startPoint y: 90, endPoint x: 150, endPoint y: 194, distance: 112.7
click at [64, 100] on div "1055 Search" at bounding box center [441, 90] width 764 height 20
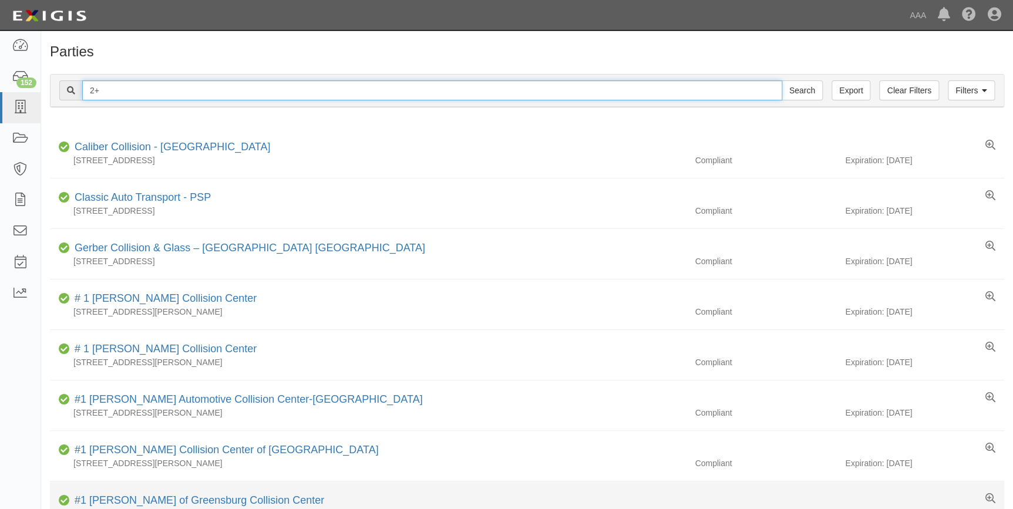
type input "2"
type input "19875"
click at [782, 80] on input "Search" at bounding box center [802, 90] width 41 height 20
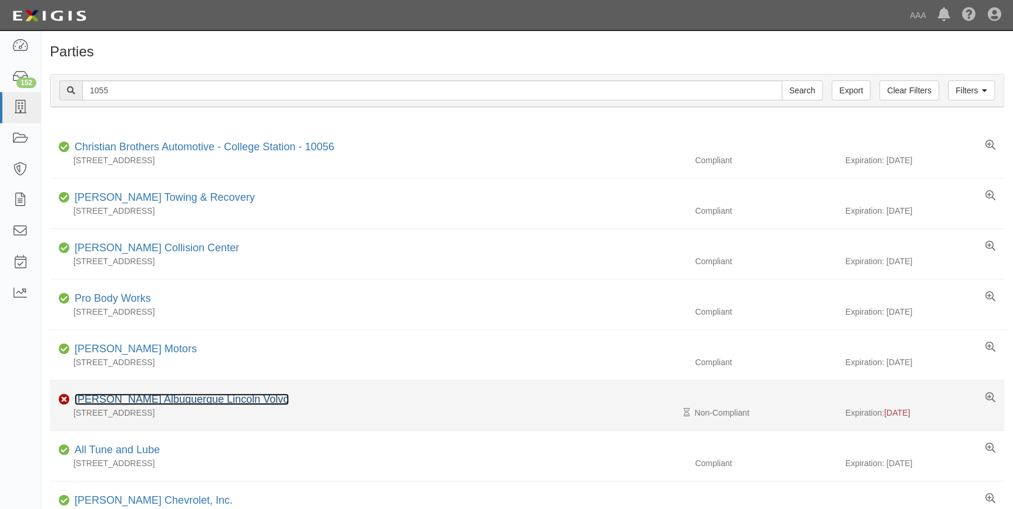
click at [111, 397] on link "Corley's Albuquerque Lincoln Volvo" at bounding box center [182, 400] width 214 height 12
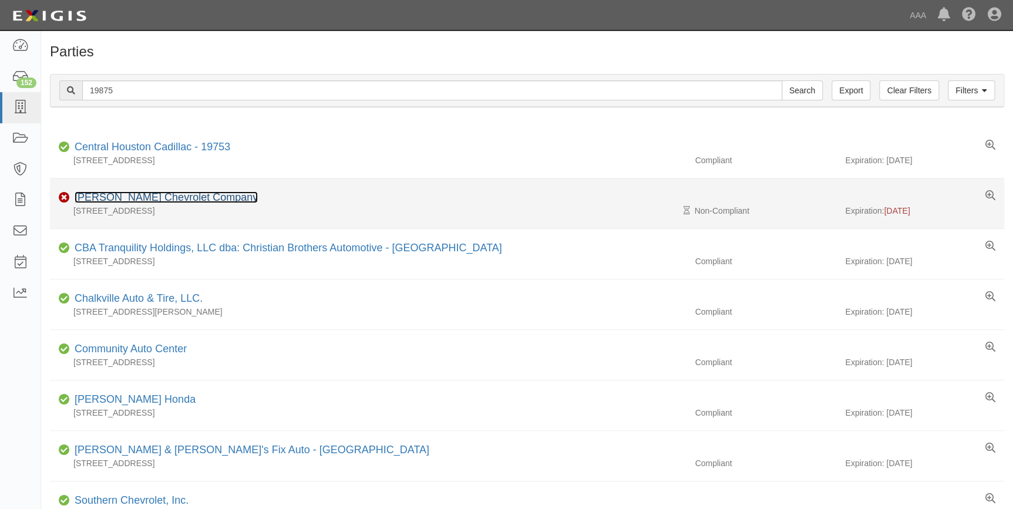
click at [135, 197] on link "Galles Chevrolet Company" at bounding box center [166, 198] width 183 height 12
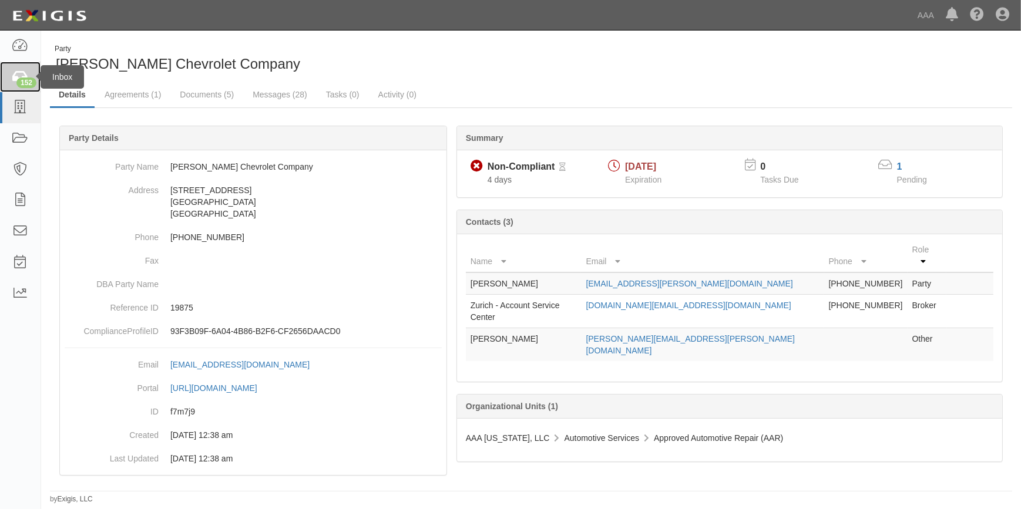
click at [23, 82] on div "152" at bounding box center [26, 83] width 20 height 11
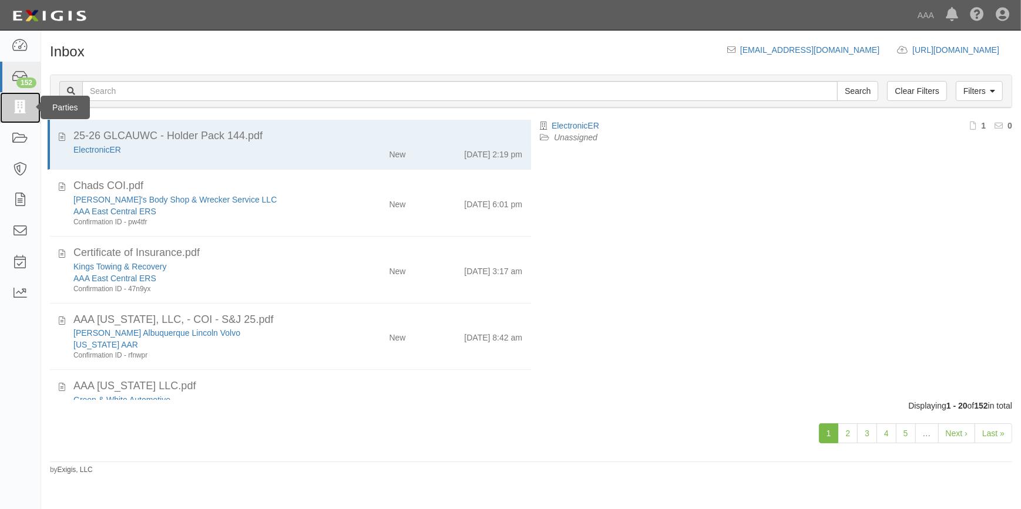
click at [28, 108] on icon at bounding box center [20, 108] width 16 height 14
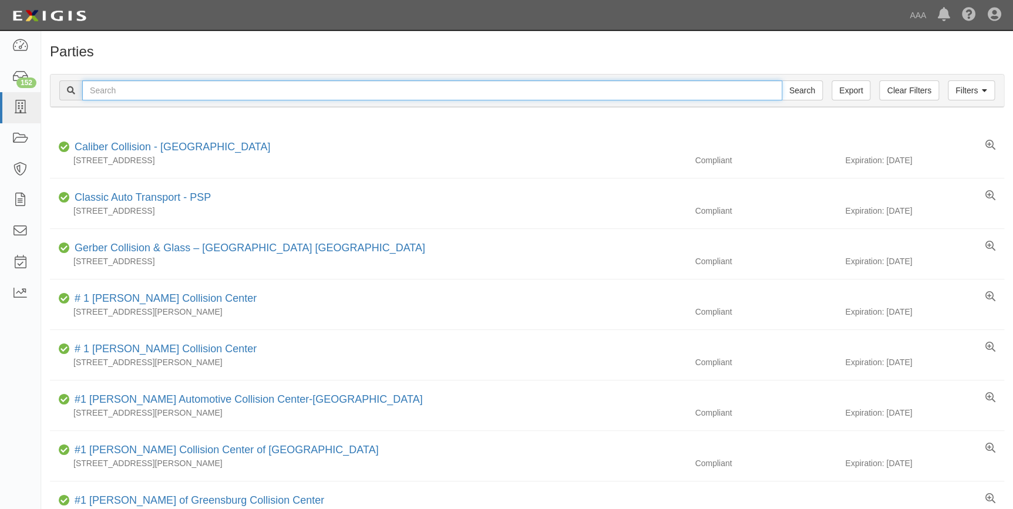
click at [139, 89] on input "text" at bounding box center [432, 90] width 700 height 20
type input "20311"
click at [782, 80] on input "Search" at bounding box center [802, 90] width 41 height 20
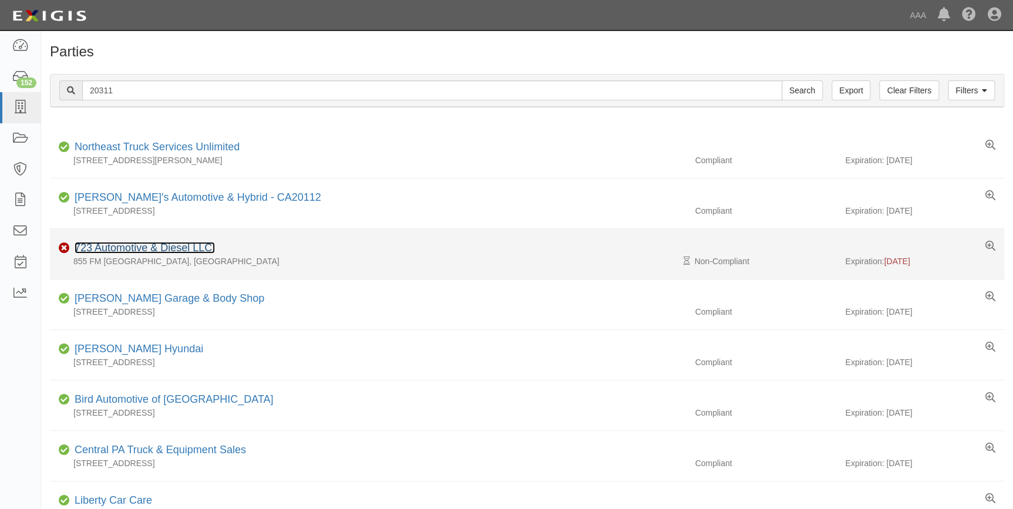
click at [127, 246] on link "723 Automotive & Diesel LLC." at bounding box center [145, 248] width 140 height 12
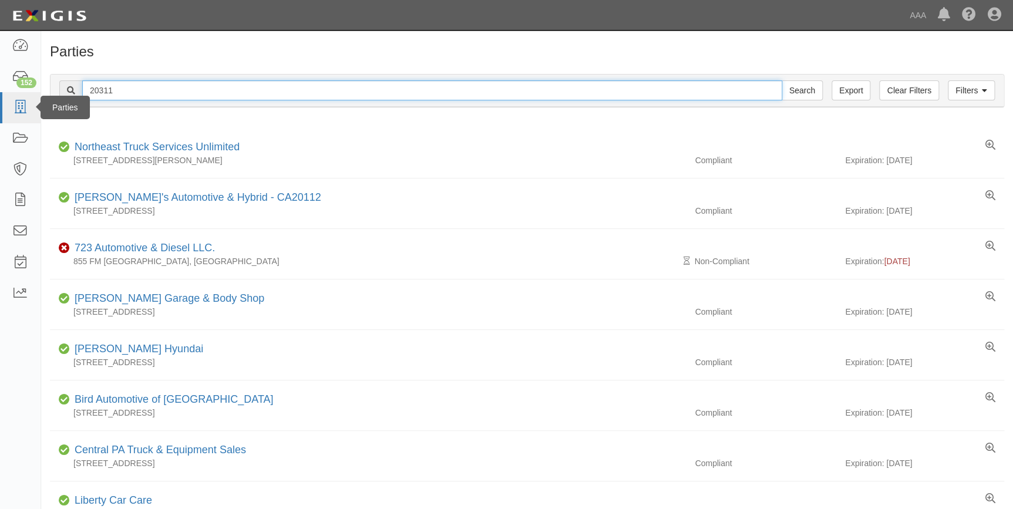
drag, startPoint x: 137, startPoint y: 93, endPoint x: 16, endPoint y: 100, distance: 121.2
type input "5092"
click at [782, 80] on input "Search" at bounding box center [802, 90] width 41 height 20
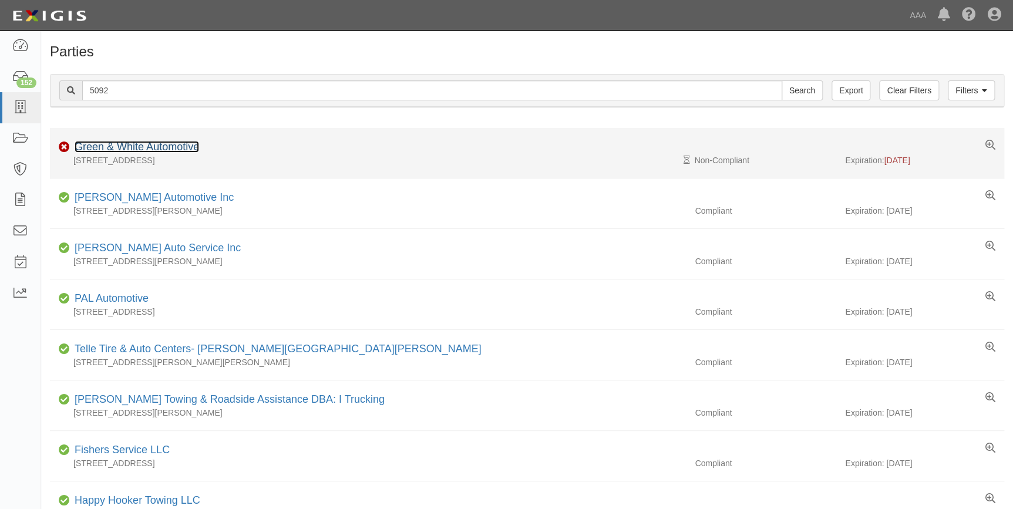
click at [154, 146] on link "Green & White Automotive" at bounding box center [137, 147] width 125 height 12
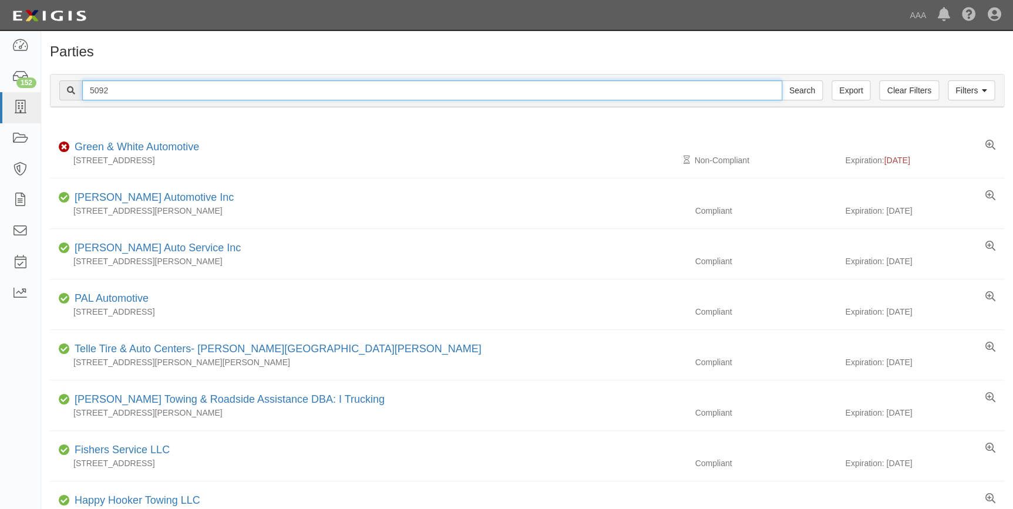
drag, startPoint x: 130, startPoint y: 90, endPoint x: 59, endPoint y: 106, distance: 72.8
click at [59, 106] on div "Filters Clear Filters Export 5092 Search Filters" at bounding box center [527, 91] width 953 height 32
type input "4062"
click at [782, 80] on input "Search" at bounding box center [802, 90] width 41 height 20
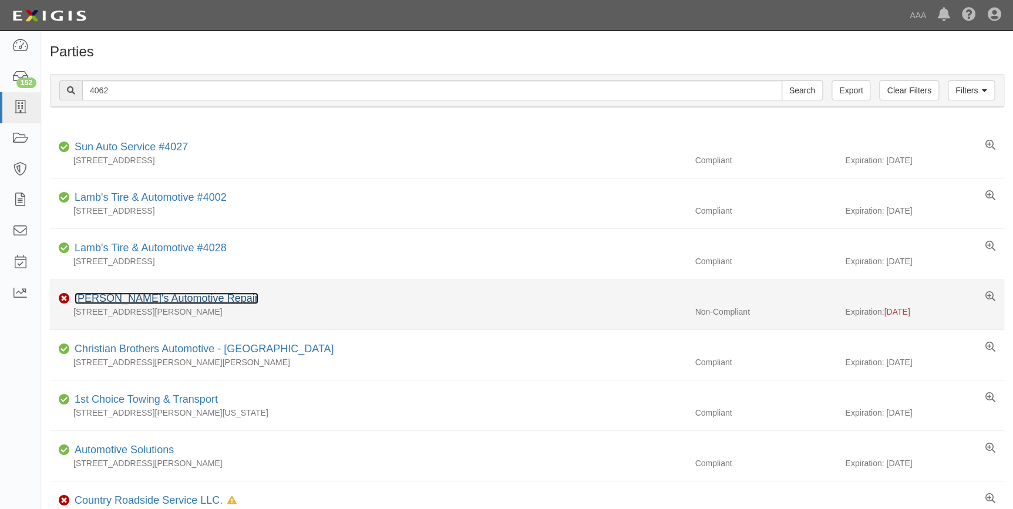
click at [126, 301] on link "Jeffrey's Automotive Repair" at bounding box center [167, 299] width 184 height 12
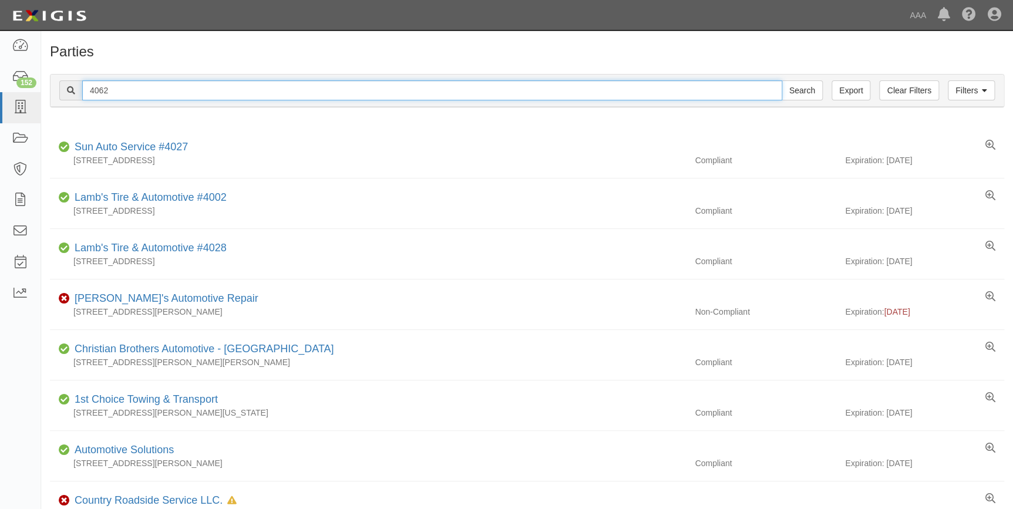
drag, startPoint x: 146, startPoint y: 94, endPoint x: 67, endPoint y: 101, distance: 79.0
click at [67, 101] on div "Filters Clear Filters Export 4062 Search Filters" at bounding box center [527, 91] width 953 height 32
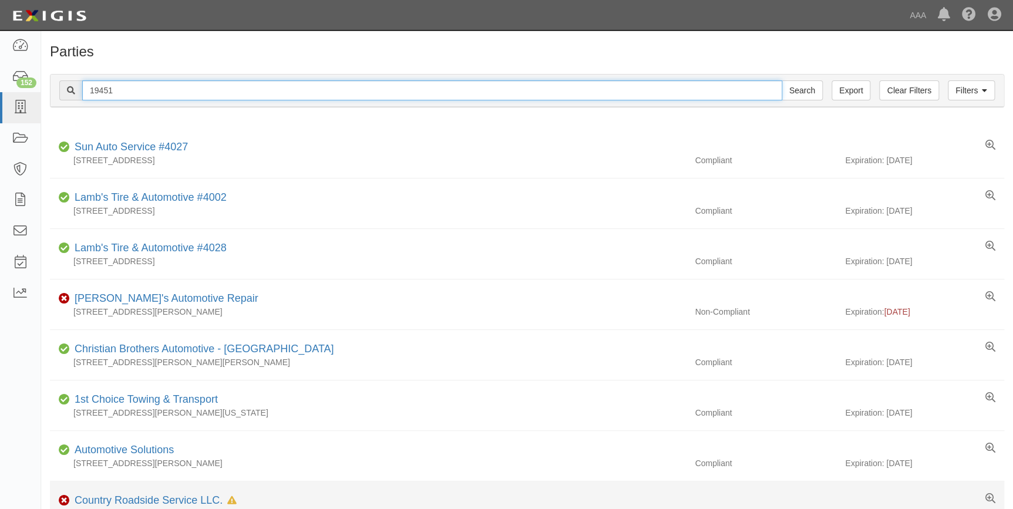
type input "19451"
click at [782, 80] on input "Search" at bounding box center [802, 90] width 41 height 20
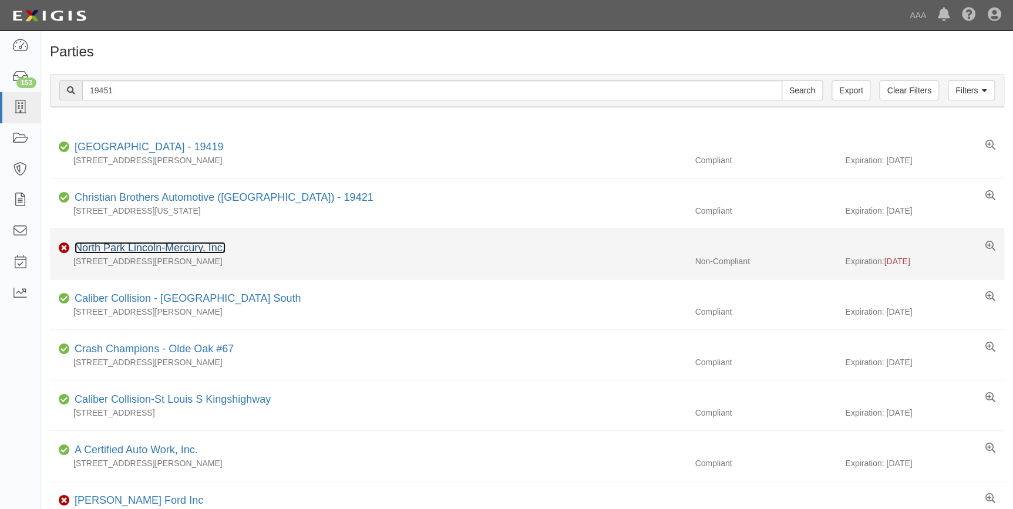
click at [175, 246] on link "North Park Lincoln-Mercury, Inc." at bounding box center [150, 248] width 151 height 12
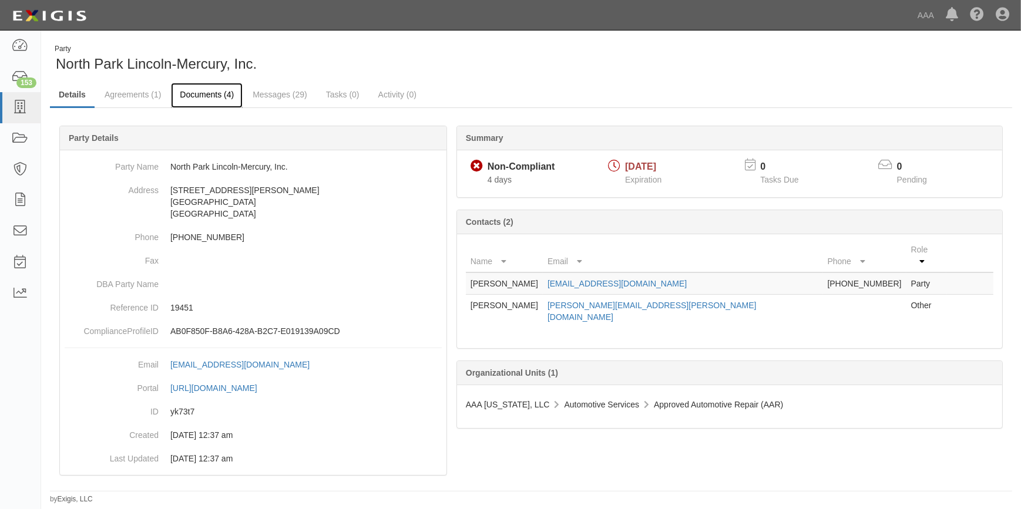
click at [201, 97] on link "Documents (4)" at bounding box center [207, 95] width 72 height 25
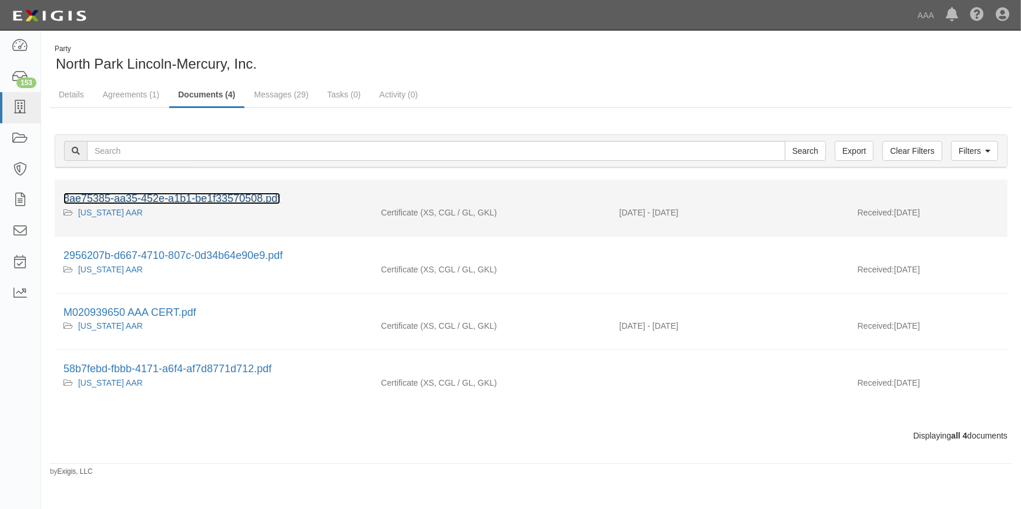
click at [211, 202] on link "8ae75385-aa35-452e-a1b1-be1f33570508.pdf" at bounding box center [171, 199] width 217 height 12
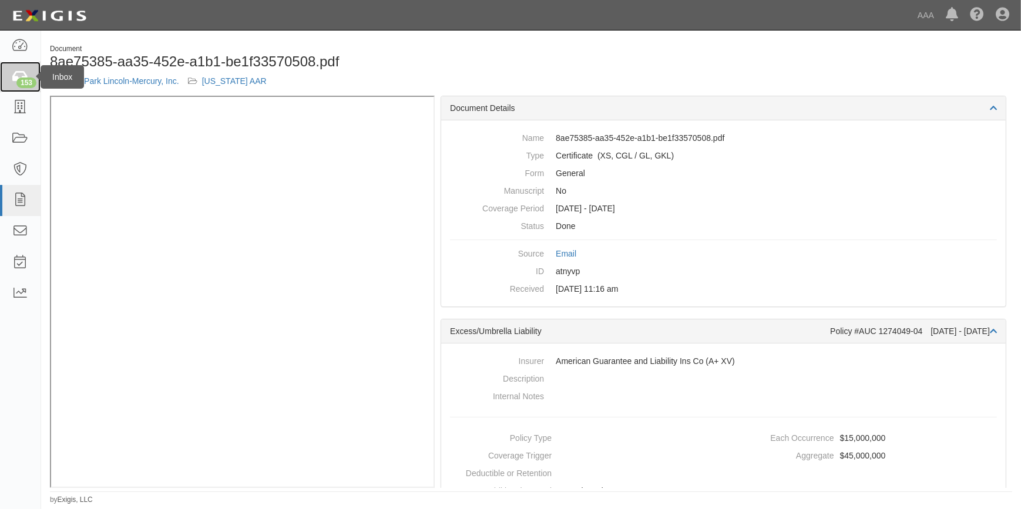
click at [18, 86] on div "153" at bounding box center [26, 83] width 20 height 11
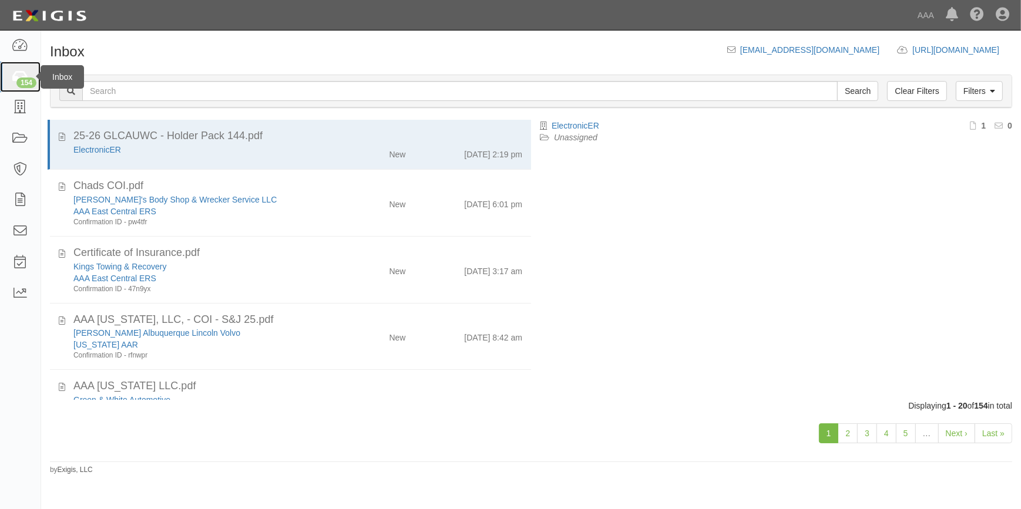
click at [25, 78] on div "154" at bounding box center [26, 83] width 20 height 11
